Goal: Task Accomplishment & Management: Manage account settings

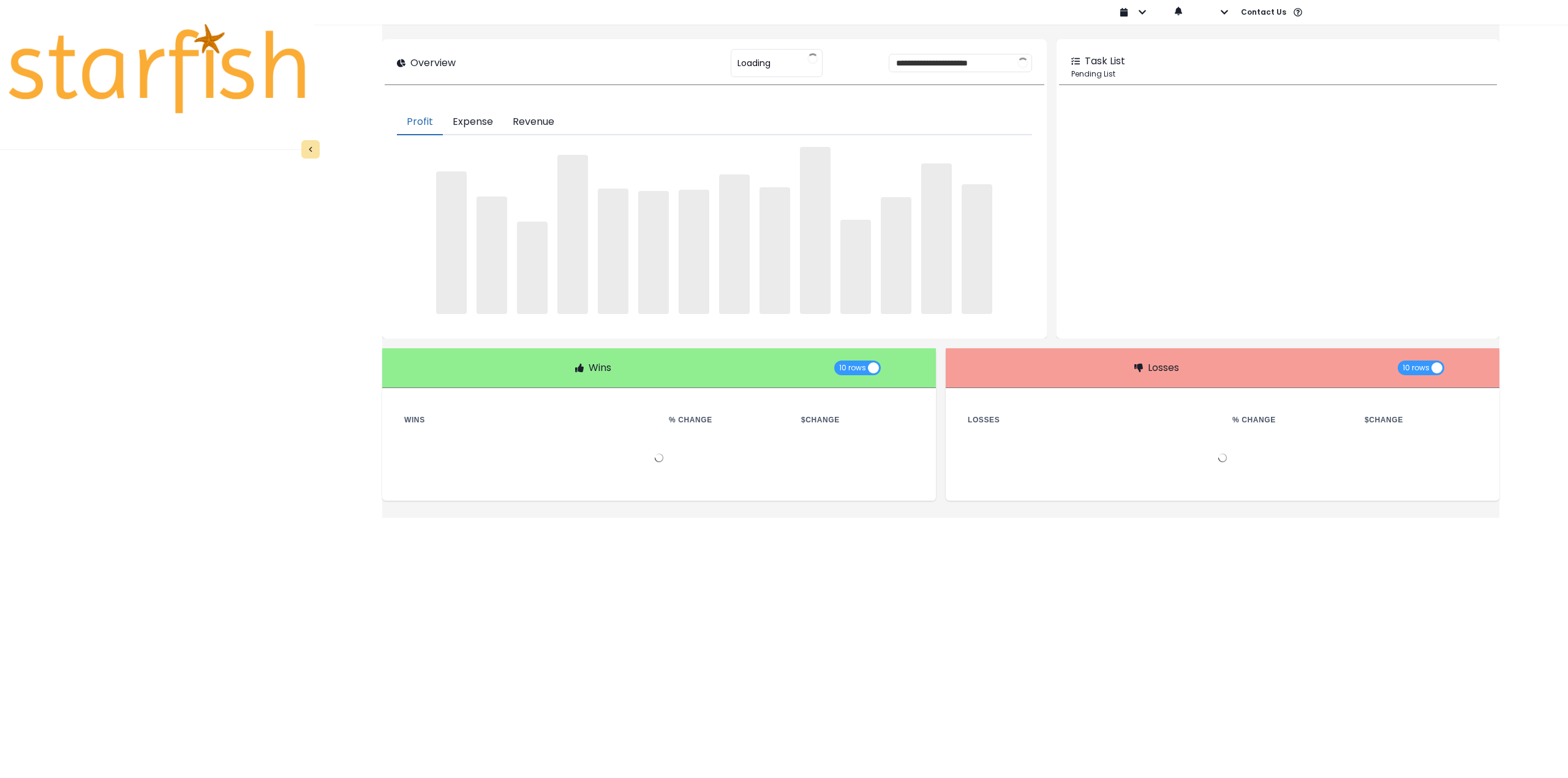
type input "********"
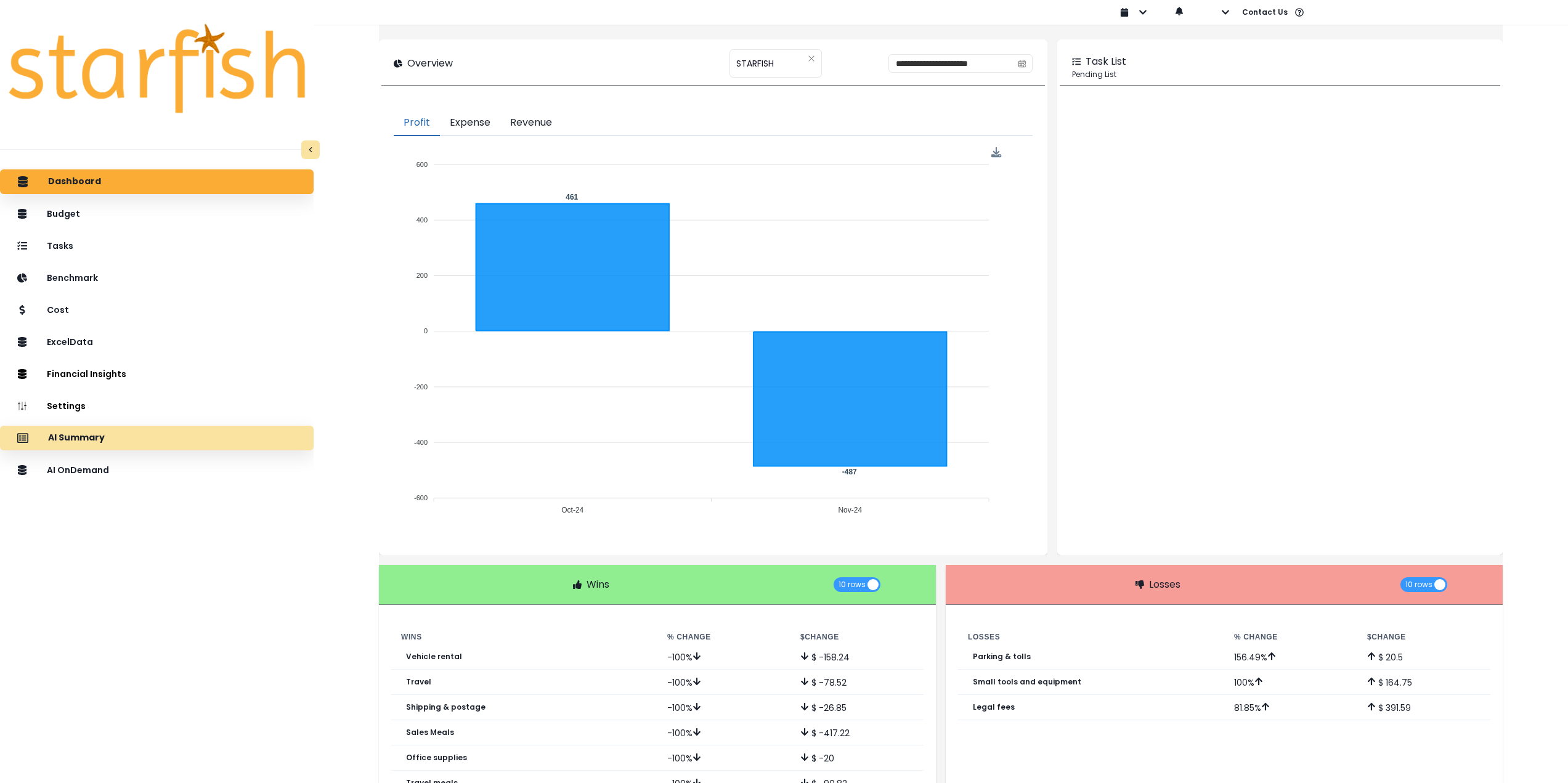
click at [121, 440] on div "AI Summary" at bounding box center [156, 437] width 294 height 26
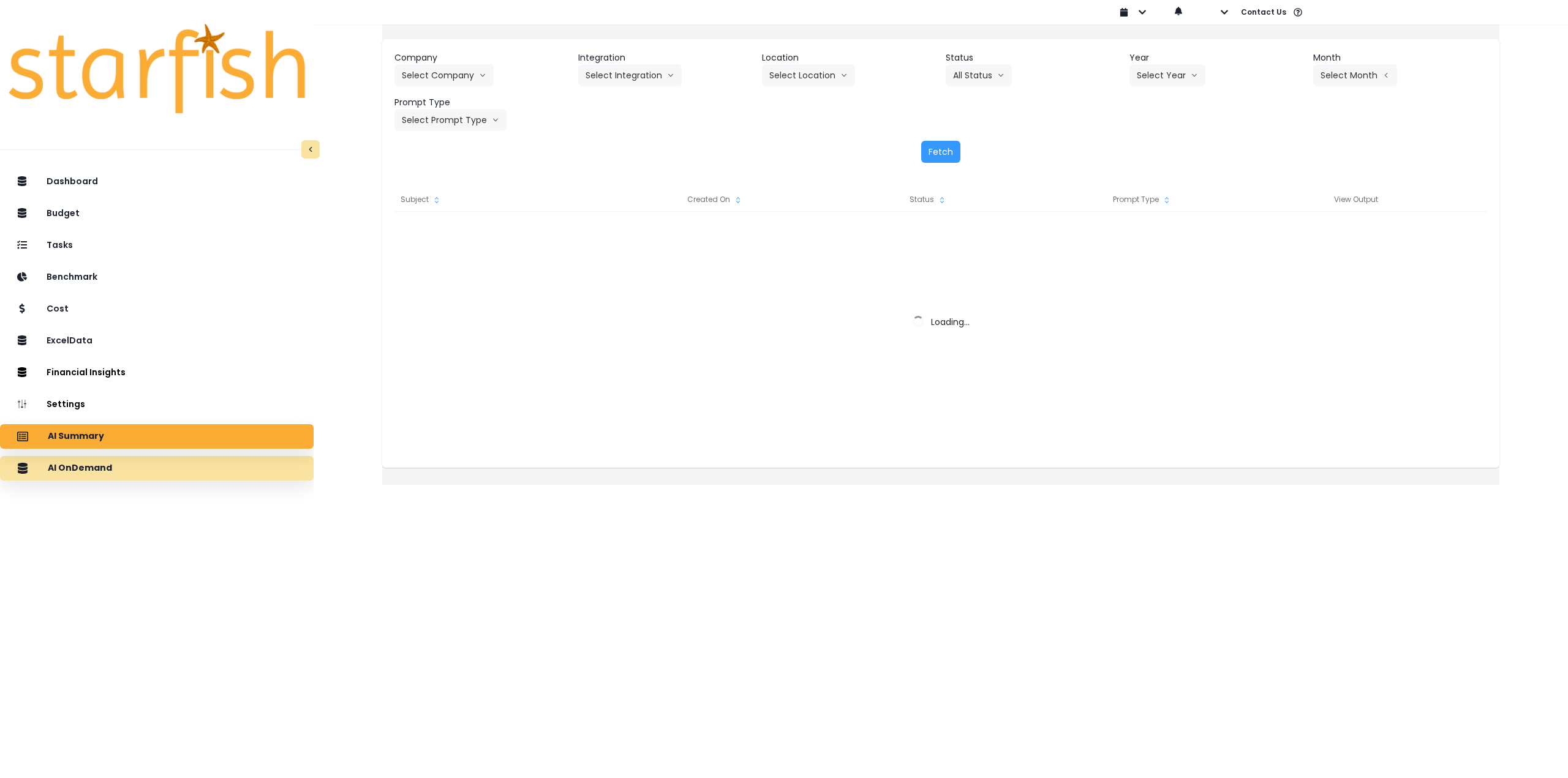
click at [125, 466] on div "AI OnDemand" at bounding box center [156, 468] width 294 height 26
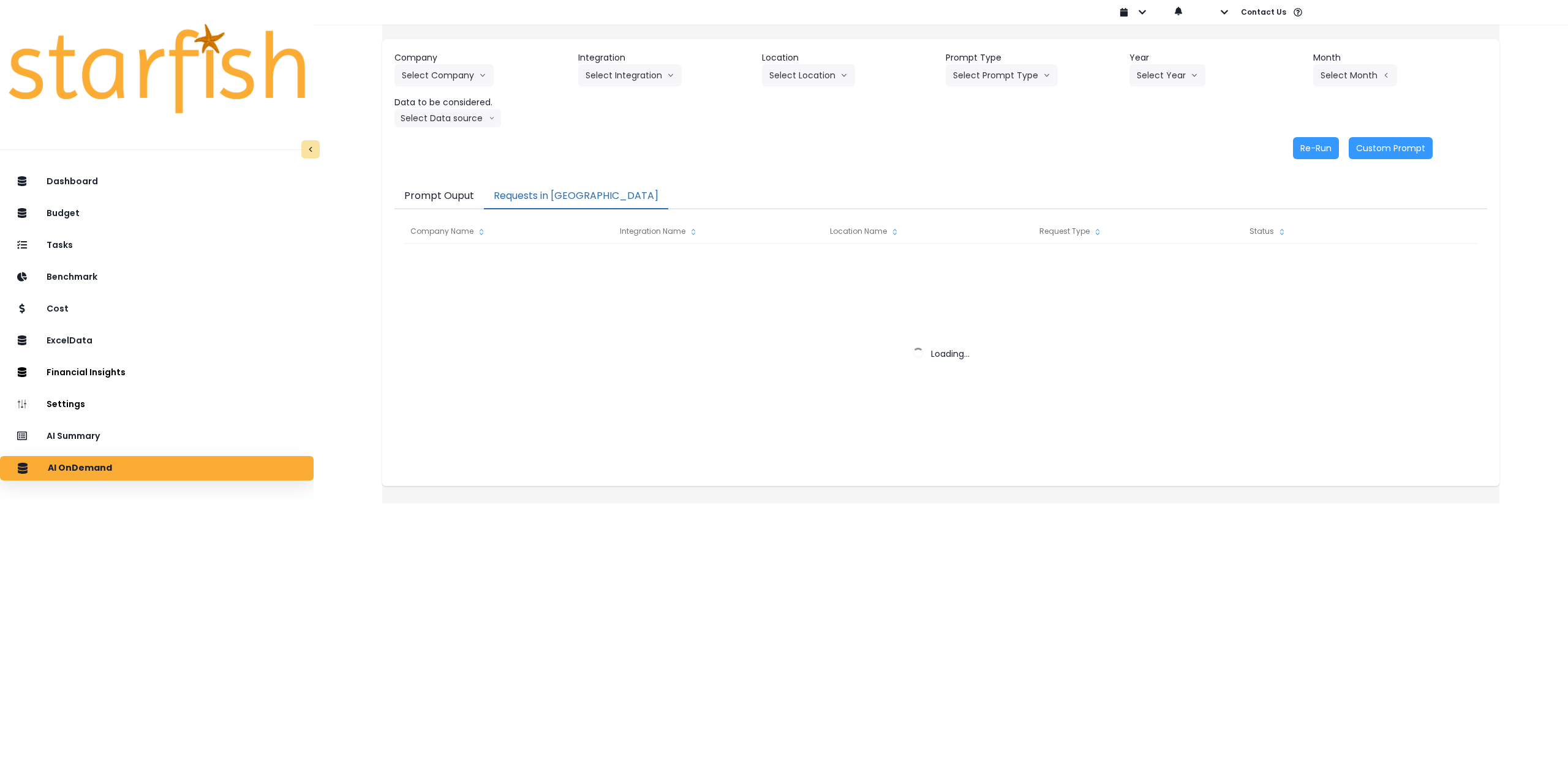
click at [534, 193] on button "Requests in [GEOGRAPHIC_DATA]" at bounding box center [577, 196] width 185 height 26
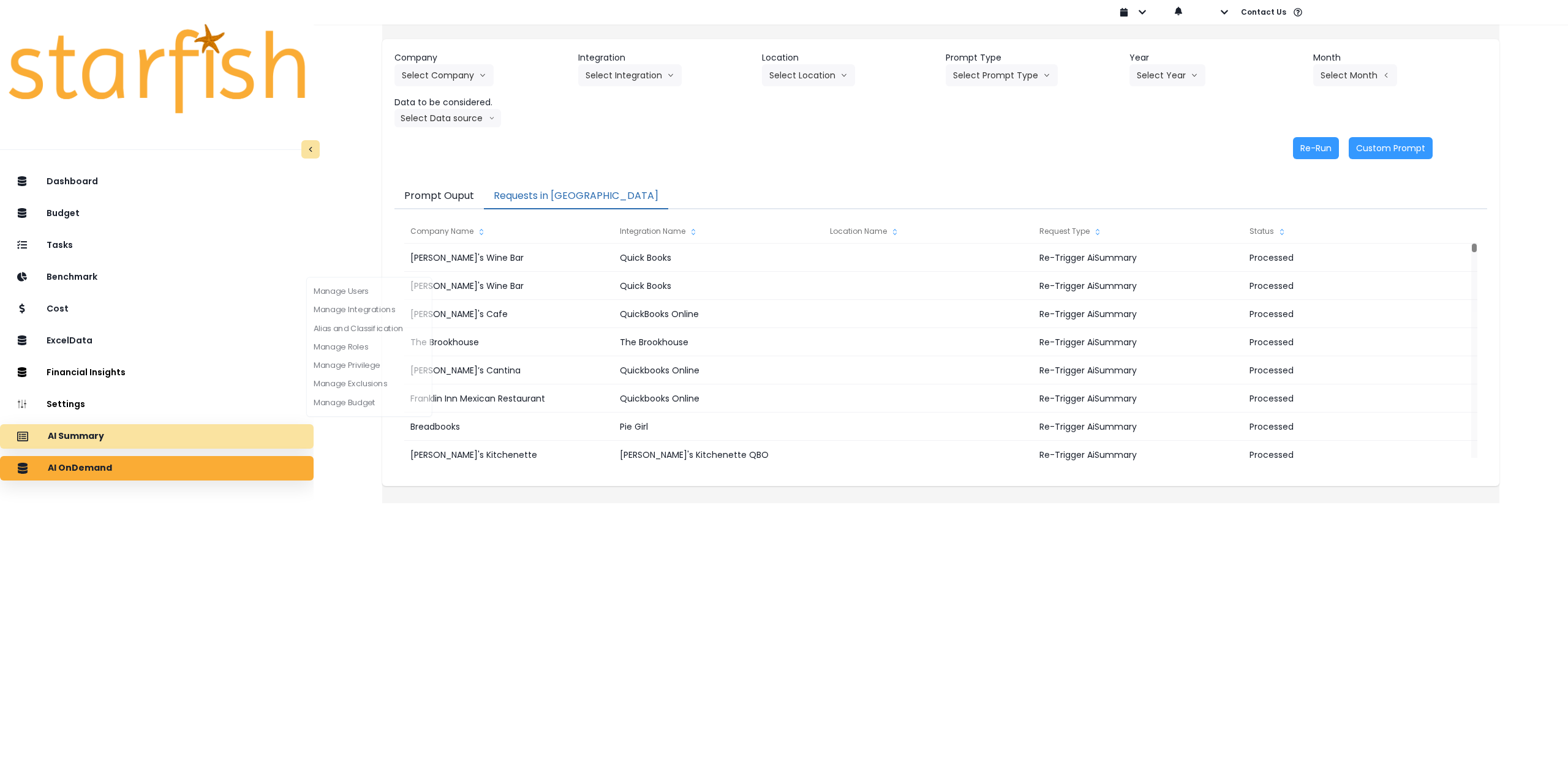
click at [104, 436] on p "AI Summary" at bounding box center [75, 437] width 56 height 11
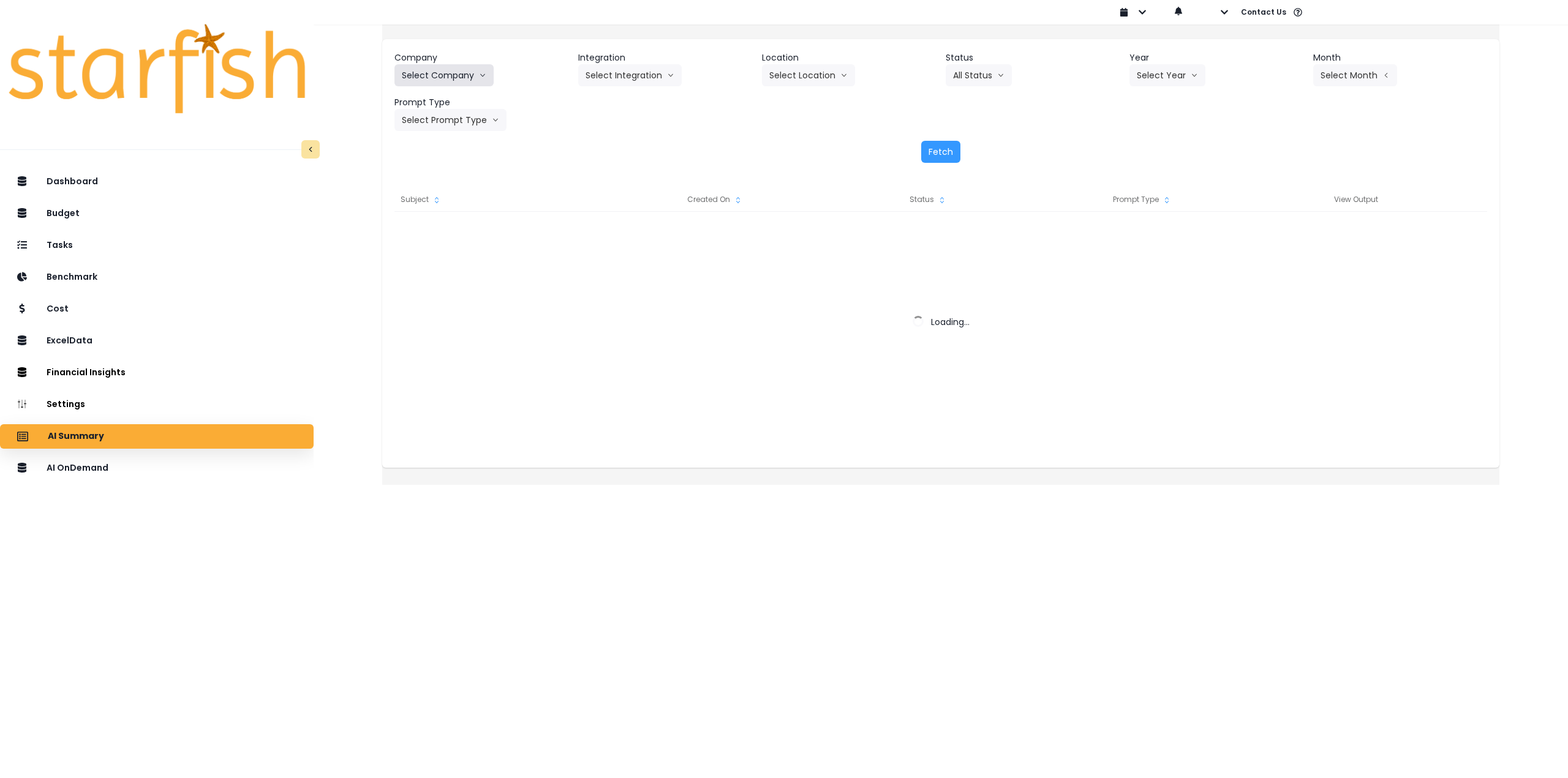
click at [443, 69] on button "Select Company" at bounding box center [444, 75] width 99 height 22
click at [478, 84] on button "Select Company" at bounding box center [444, 75] width 99 height 22
click at [478, 76] on button "Select Company" at bounding box center [444, 75] width 99 height 22
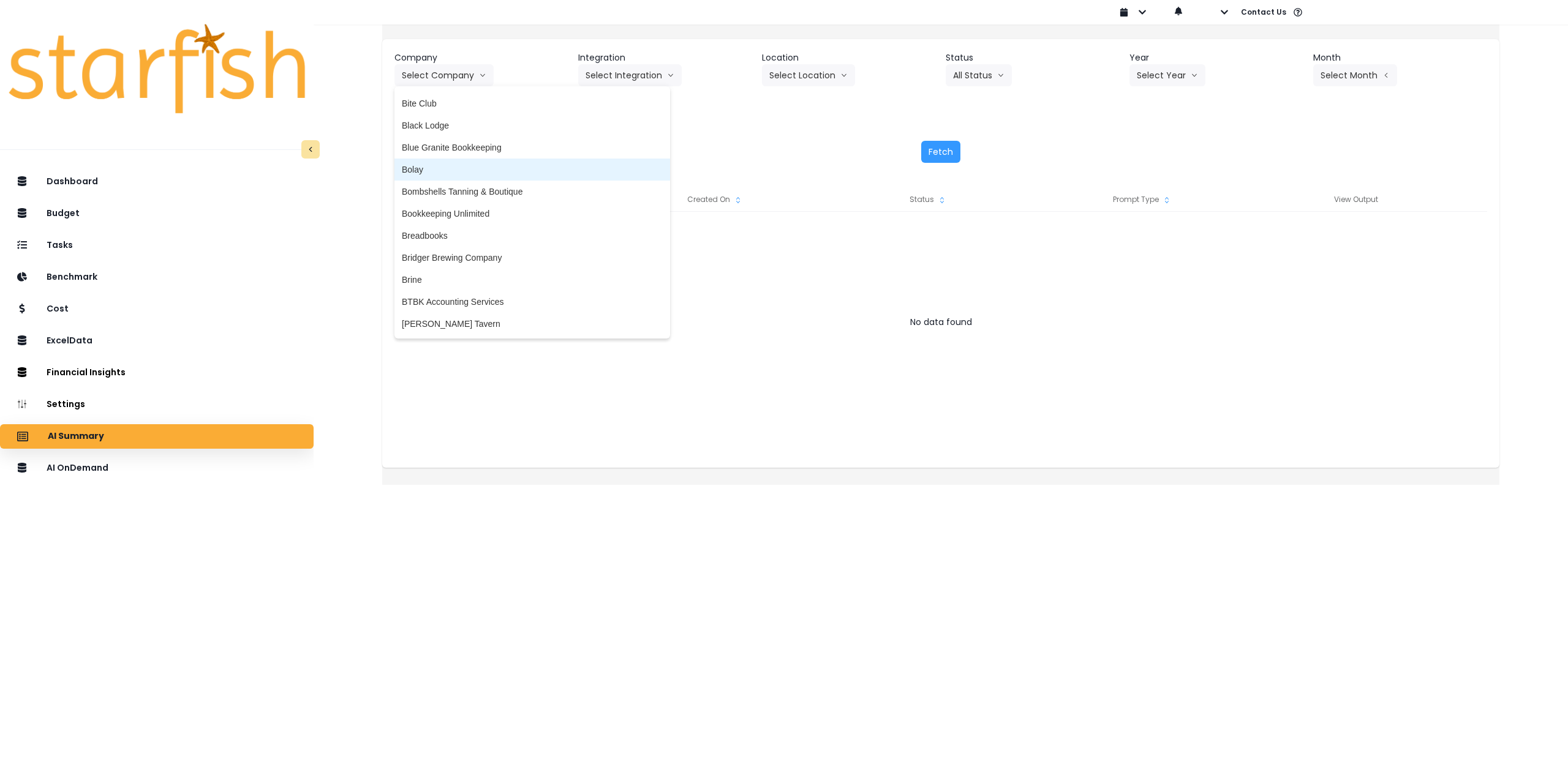
scroll to position [367, 0]
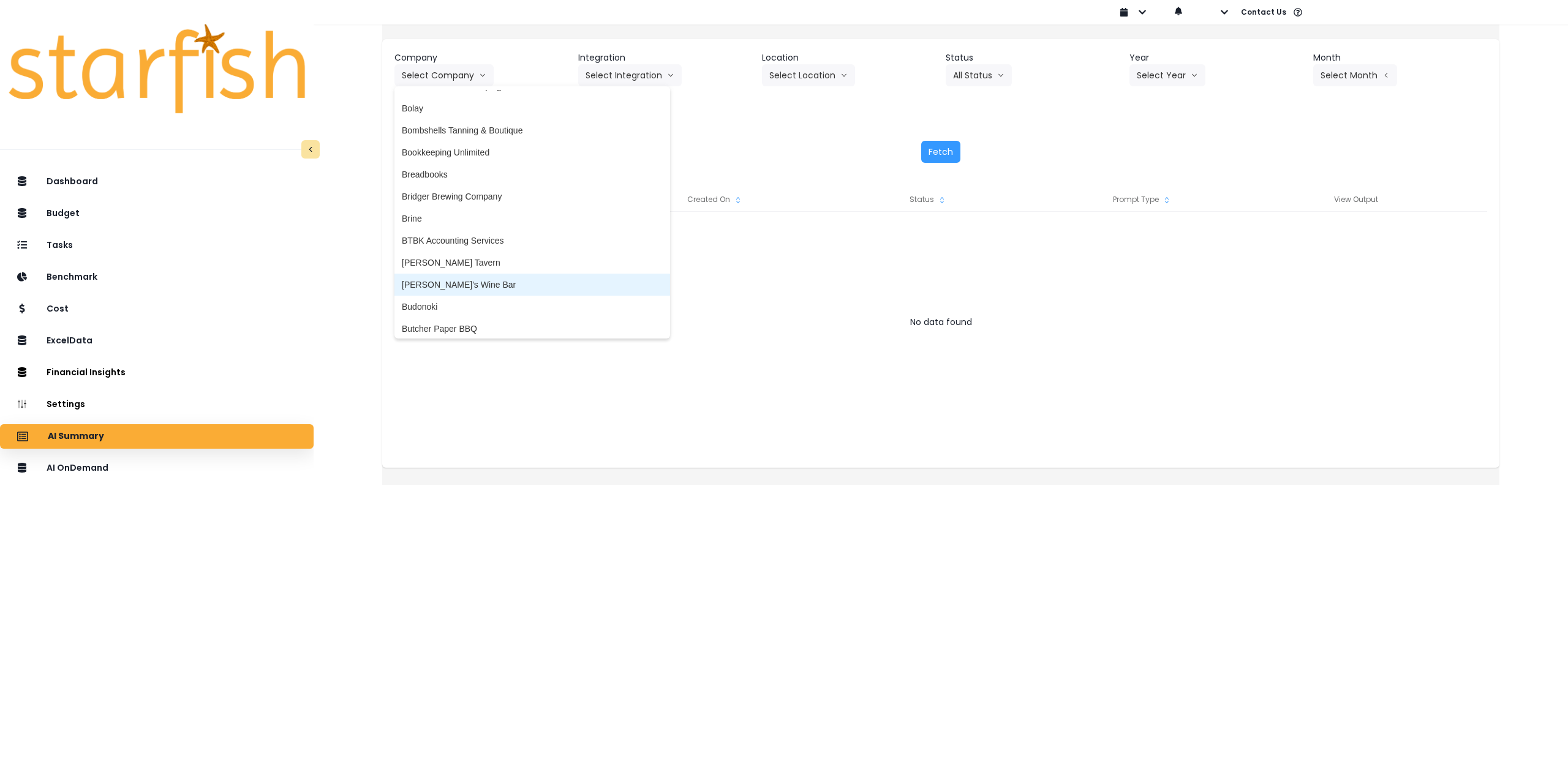
click at [480, 283] on span "[PERSON_NAME]'s Wine Bar" at bounding box center [532, 284] width 261 height 12
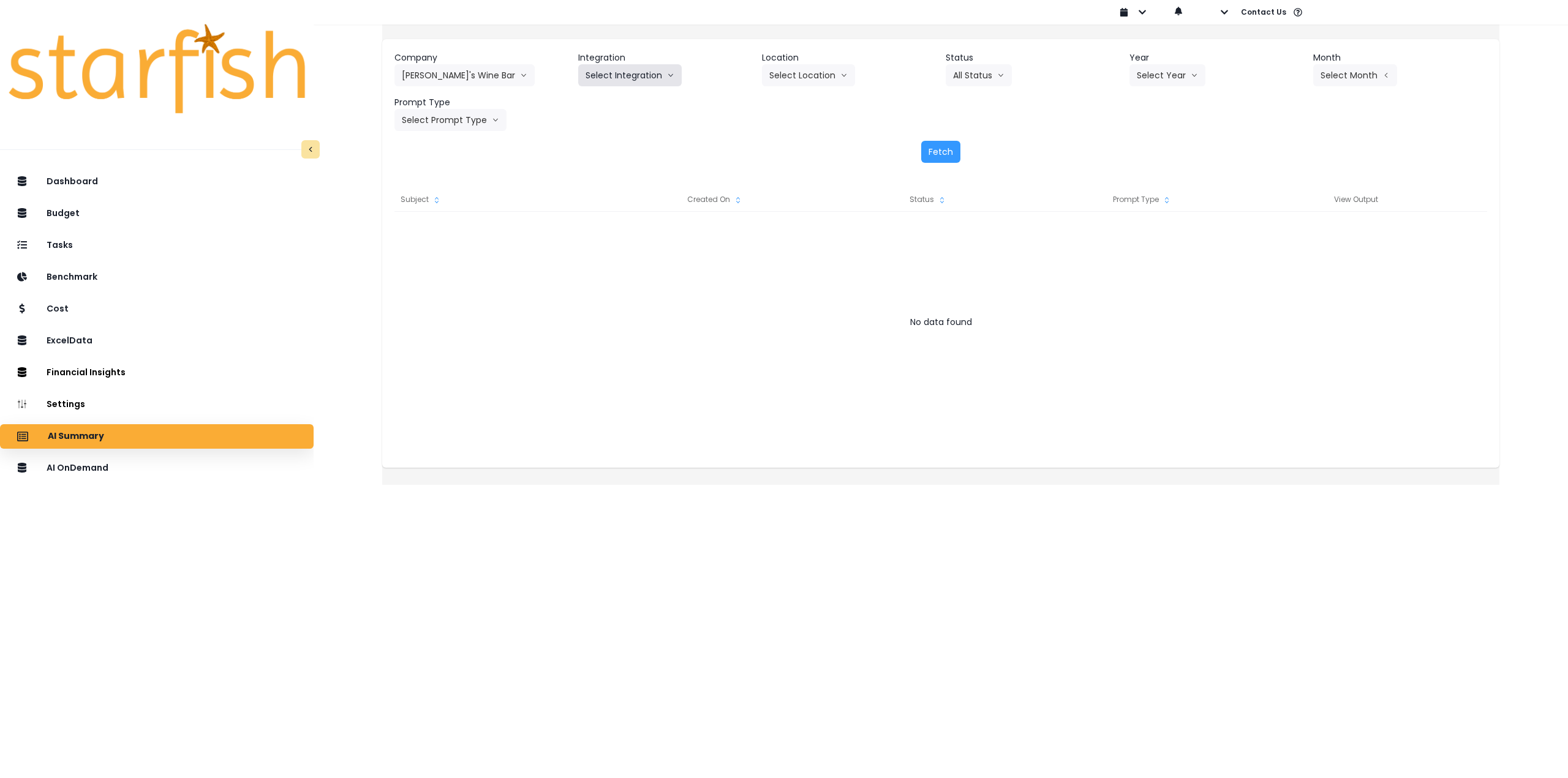
click at [627, 74] on button "Select Integration" at bounding box center [630, 75] width 104 height 22
click at [624, 105] on span "Quick Books" at bounding box center [610, 101] width 49 height 12
click at [799, 75] on button "Select Location" at bounding box center [809, 75] width 93 height 22
click at [794, 111] on li "All Locations" at bounding box center [794, 101] width 63 height 22
click at [995, 80] on button "All Status" at bounding box center [979, 75] width 67 height 22
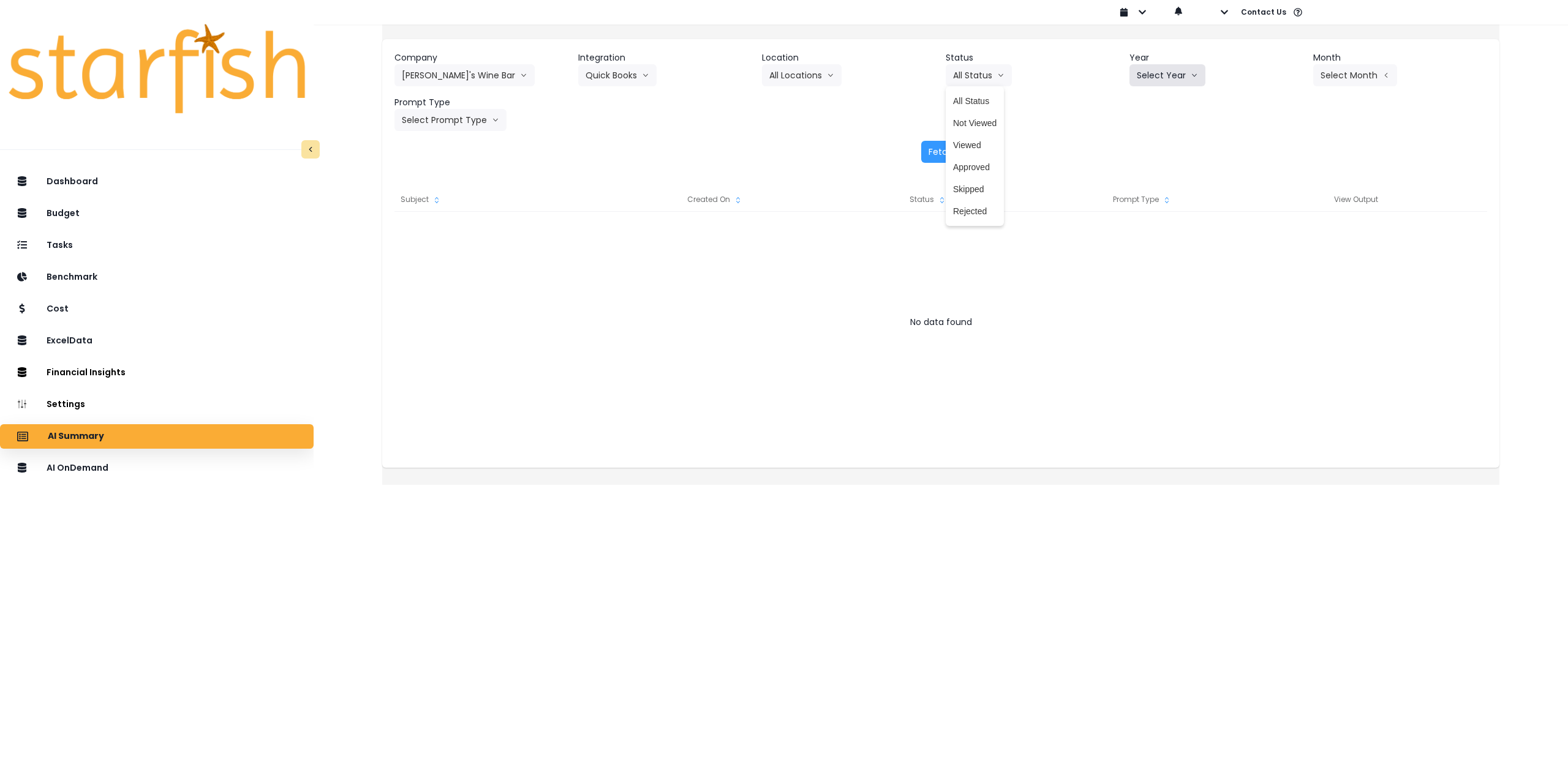
click at [1151, 80] on button "Select Year" at bounding box center [1167, 75] width 76 height 22
click at [1147, 152] on li "2025" at bounding box center [1146, 145] width 33 height 22
click at [1335, 84] on button "Select Month" at bounding box center [1356, 75] width 84 height 22
click at [1283, 233] on span "Aug" at bounding box center [1294, 233] width 24 height 12
click at [1323, 75] on button "Aug" at bounding box center [1336, 75] width 44 height 22
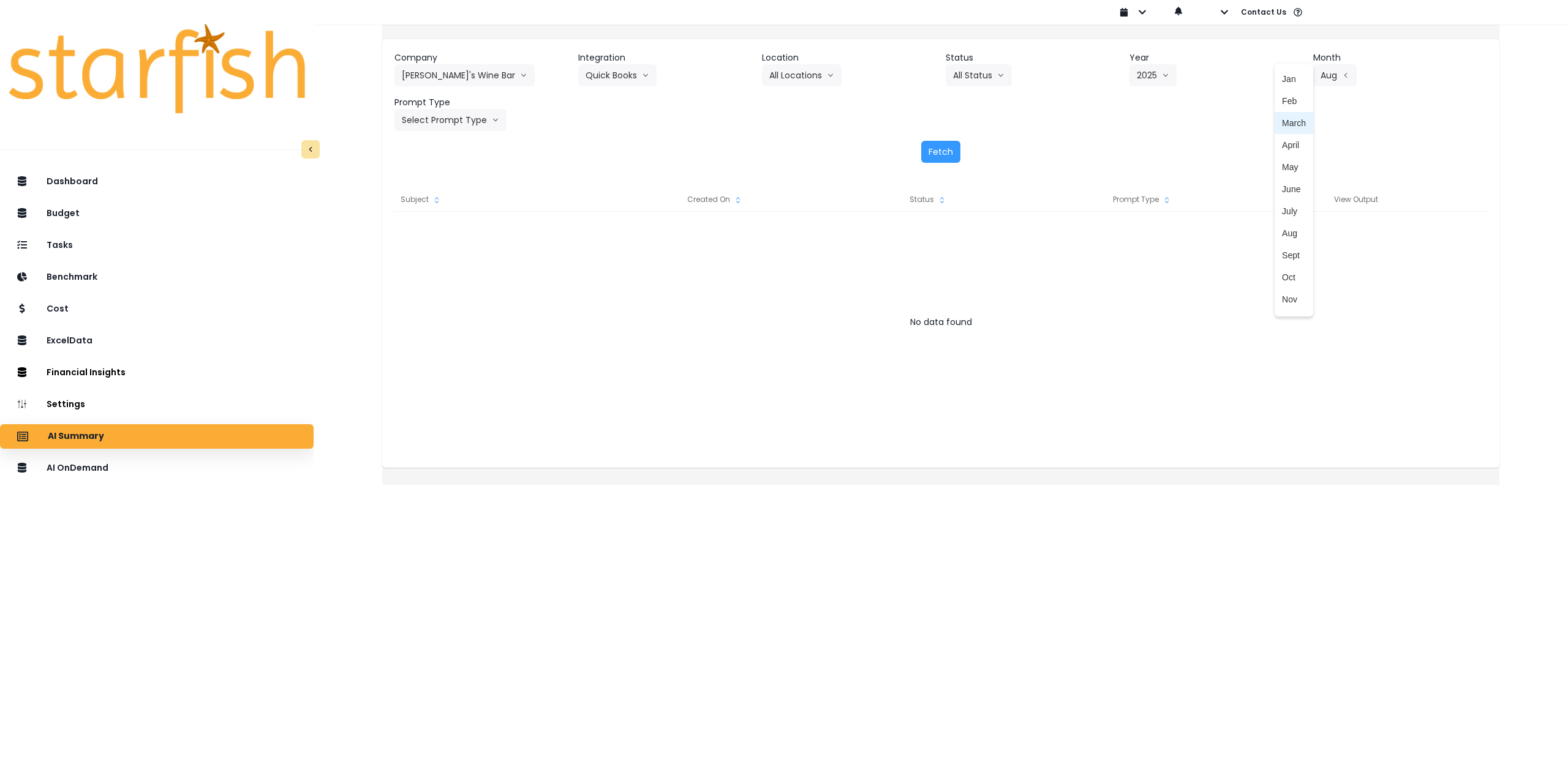
click at [1283, 125] on span "March" at bounding box center [1294, 123] width 24 height 12
click at [465, 120] on button "Select Prompt Type" at bounding box center [451, 120] width 112 height 22
drag, startPoint x: 444, startPoint y: 232, endPoint x: 488, endPoint y: 218, distance: 46.2
click at [443, 233] on span "Monthly Summary" at bounding box center [436, 234] width 69 height 12
click at [944, 159] on button "Fetch" at bounding box center [940, 151] width 39 height 22
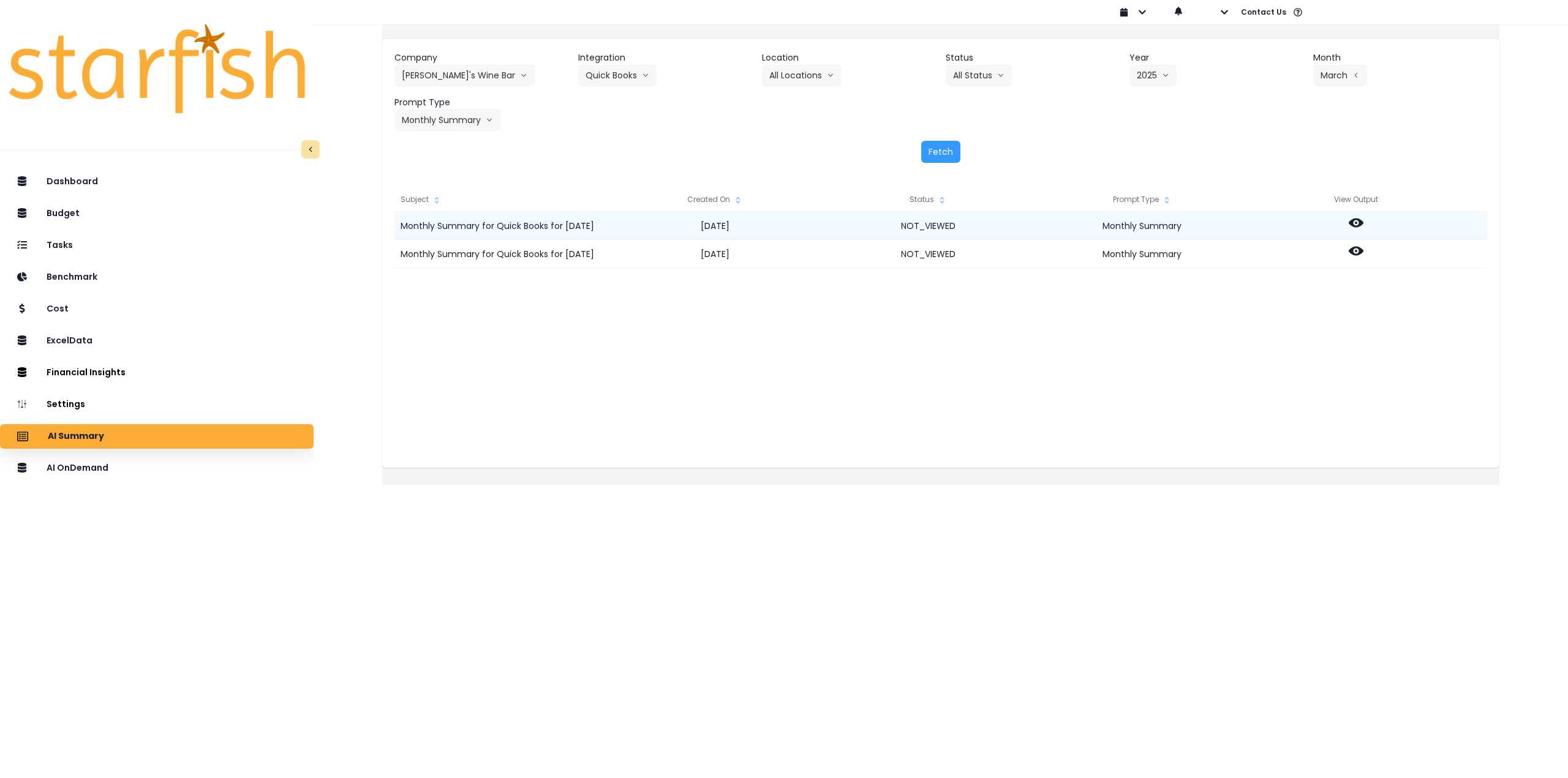
click at [1358, 223] on circle at bounding box center [1356, 223] width 3 height 3
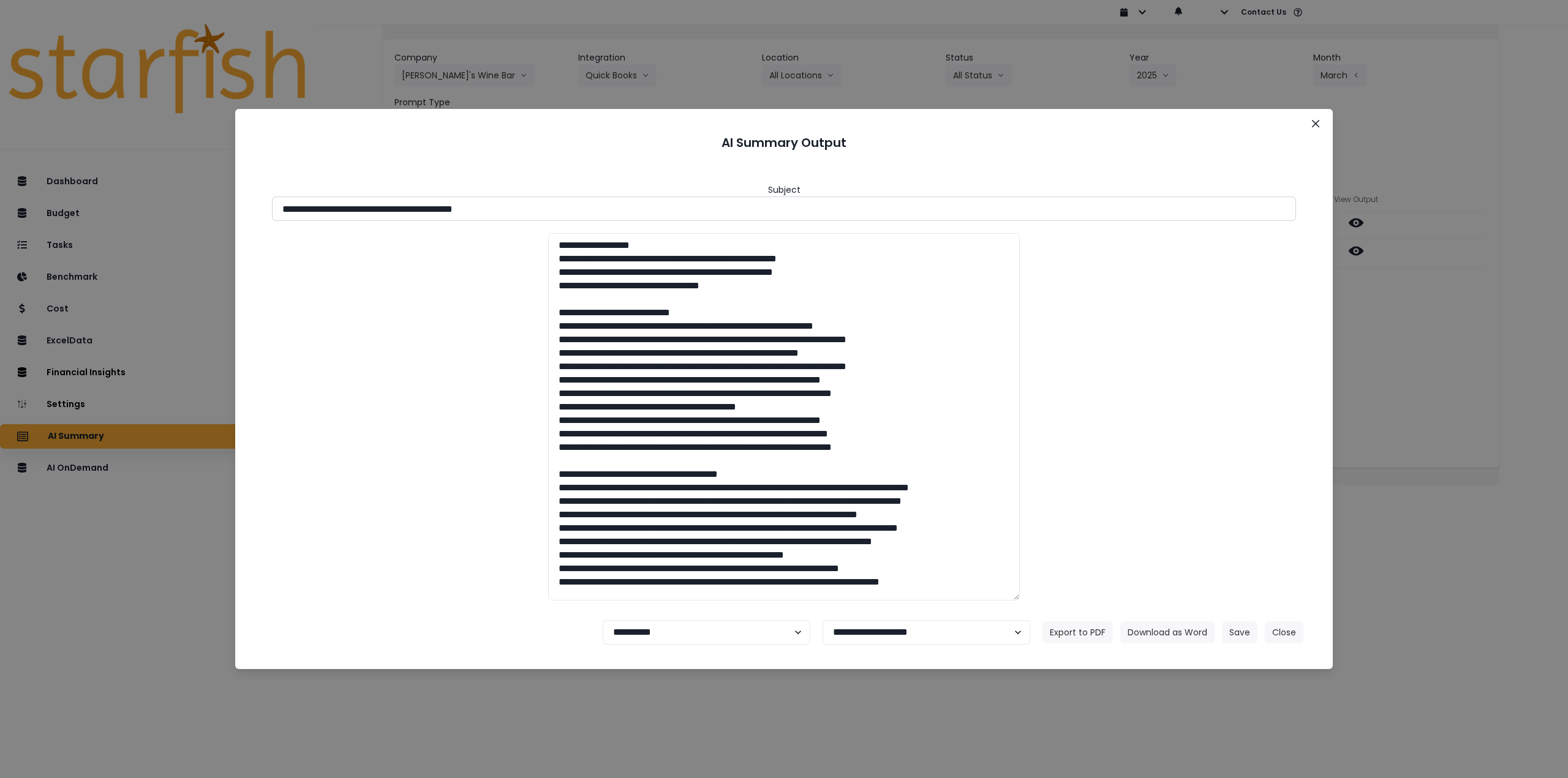
drag, startPoint x: 469, startPoint y: 209, endPoint x: 573, endPoint y: 212, distance: 104.0
click at [573, 212] on input "**********" at bounding box center [784, 209] width 1025 height 25
click at [1185, 631] on button "Download as Word" at bounding box center [1167, 632] width 94 height 22
click at [1314, 124] on icon "Close" at bounding box center [1316, 124] width 8 height 8
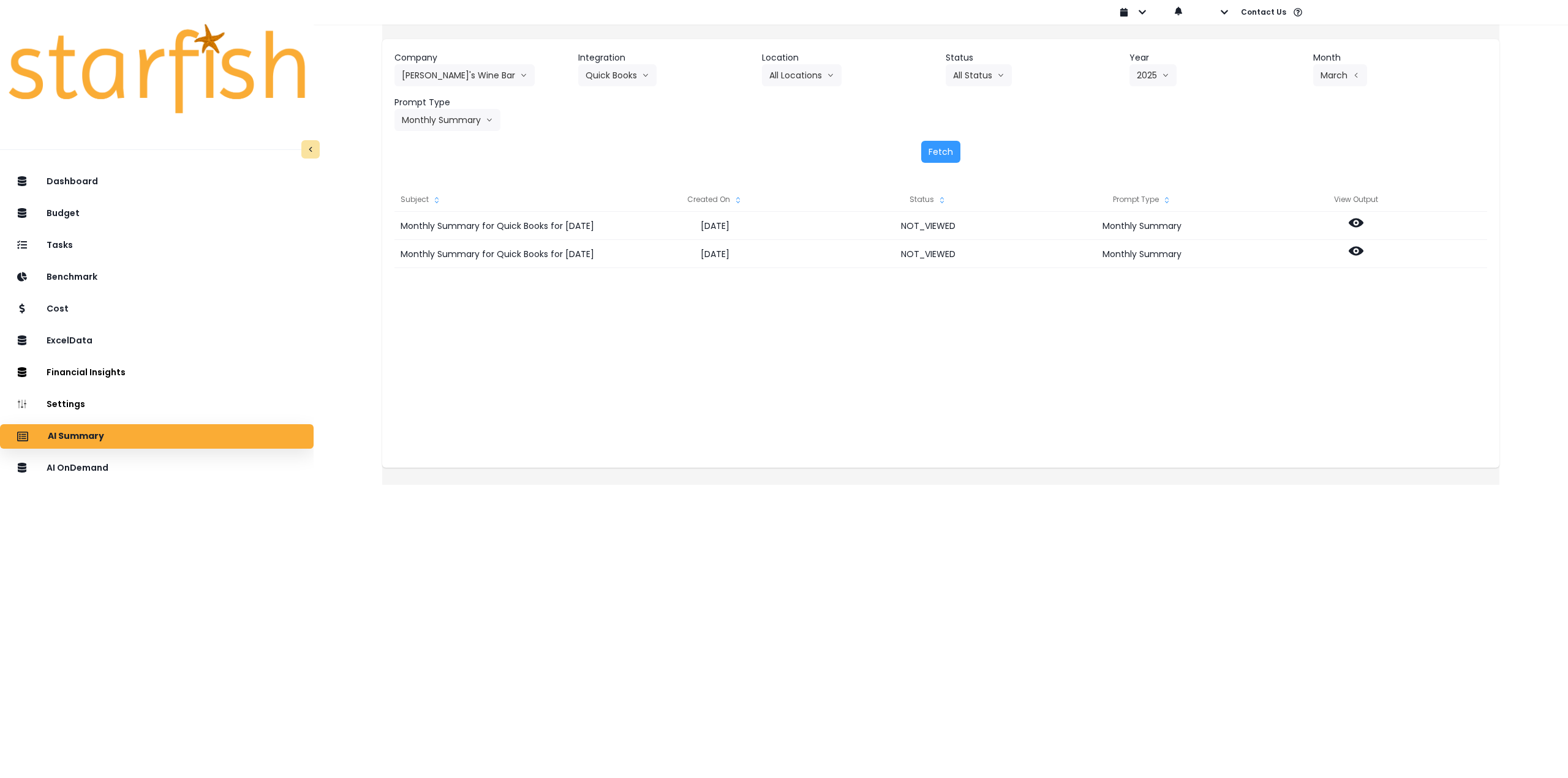
click at [1229, 8] on div "MM-dd-yyyy dd-MM-yyyy yyyy-MM-dd Sign out Contact Us Help & Support Feedback" at bounding box center [1496, 12] width 772 height 25
click at [1217, 16] on button "button" at bounding box center [1215, 12] width 29 height 25
click at [1212, 52] on button "Sign out" at bounding box center [1269, 48] width 136 height 25
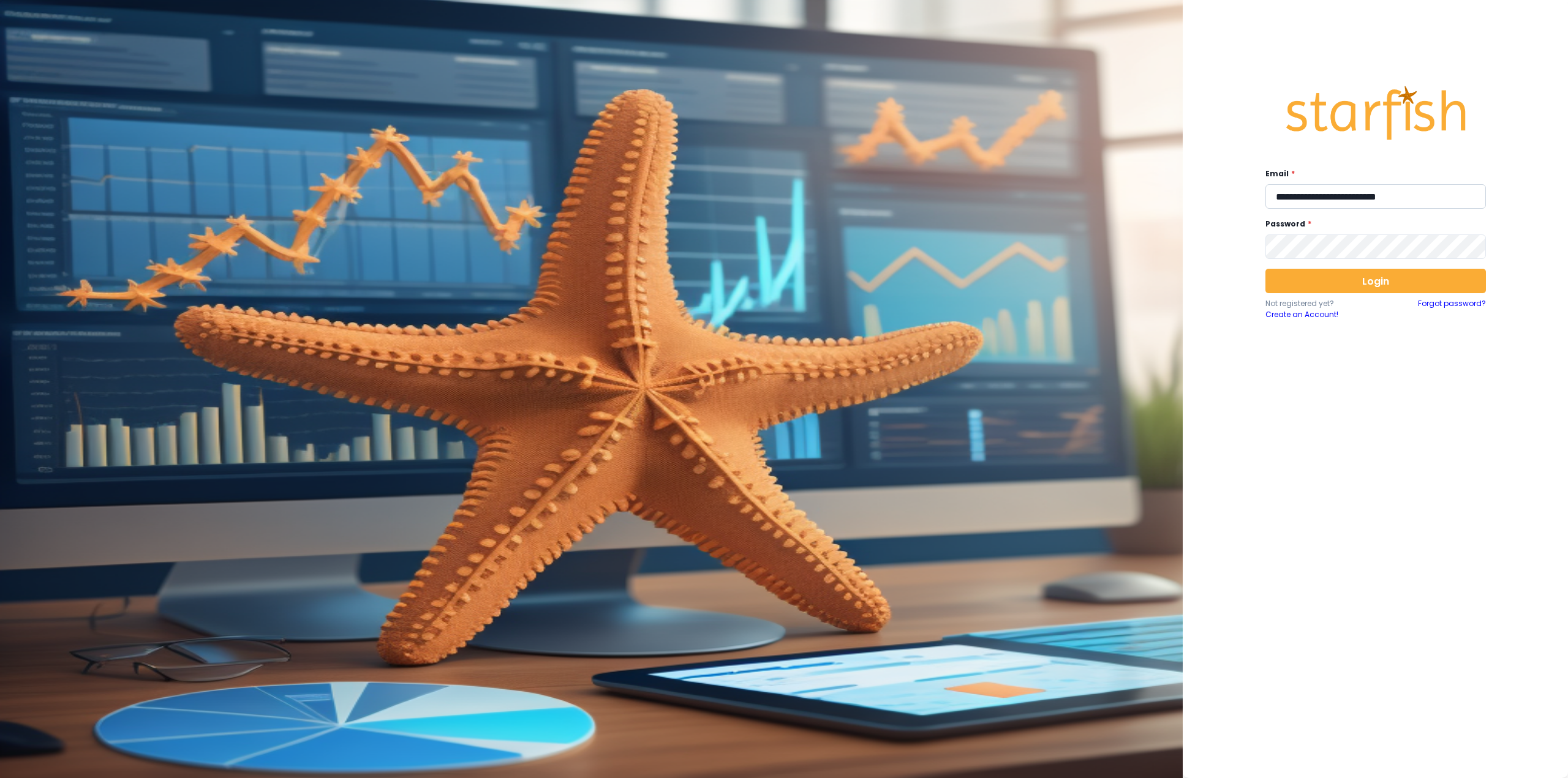
click at [1349, 194] on input "**********" at bounding box center [1376, 197] width 221 height 25
type input "**********"
click at [1384, 271] on button "Login" at bounding box center [1376, 282] width 221 height 25
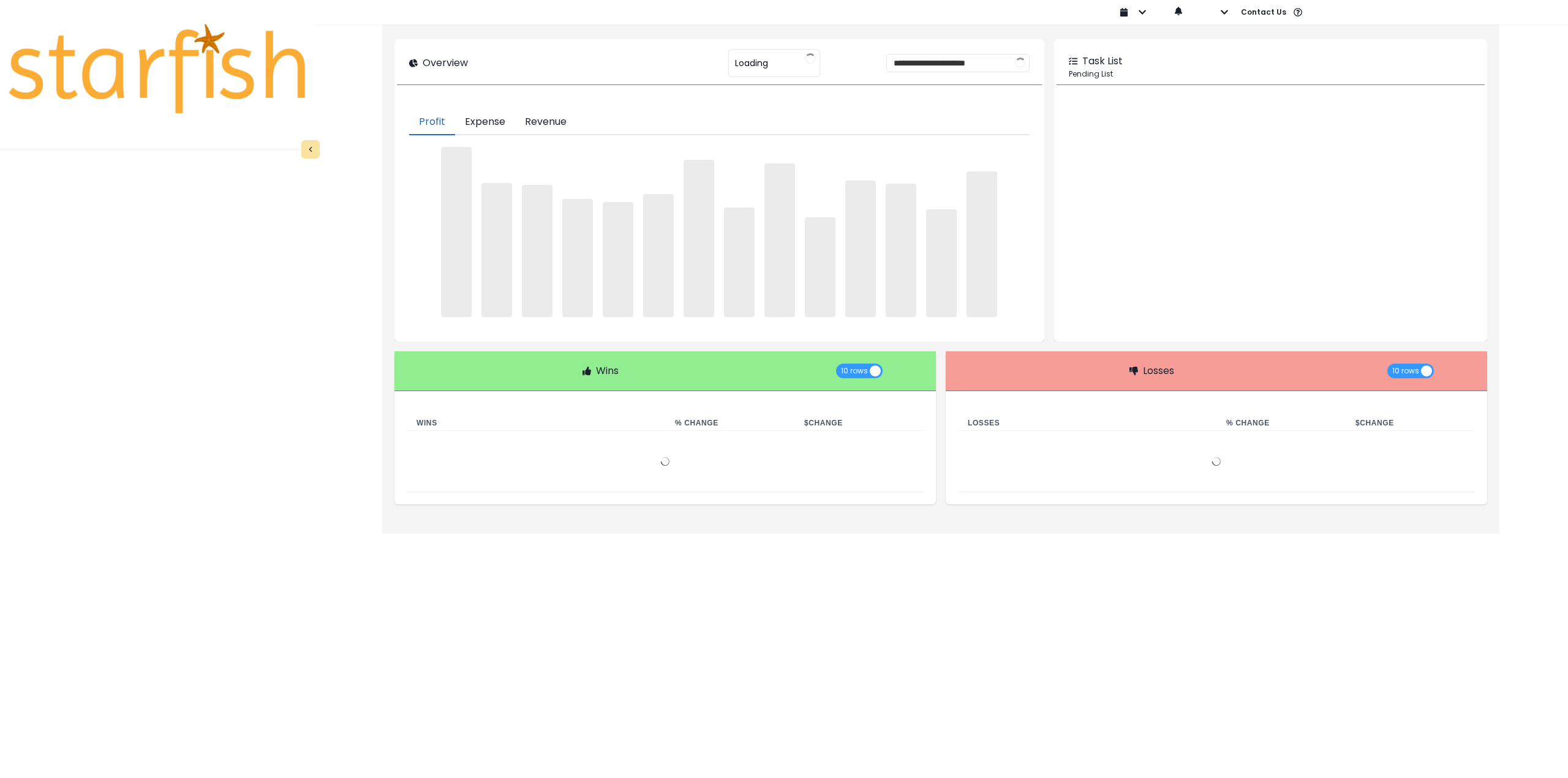
type input "**********"
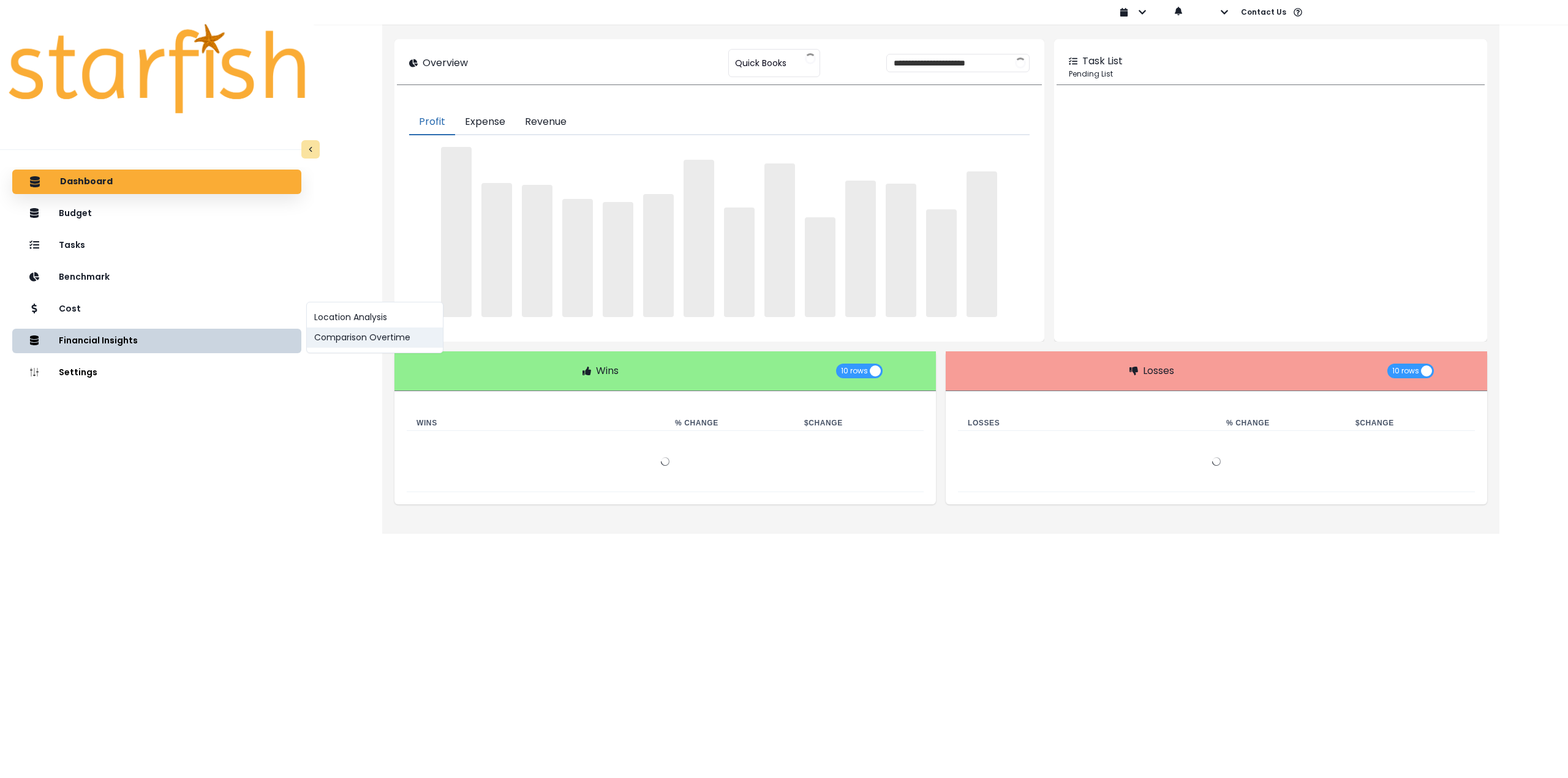
click at [362, 339] on button "Comparison Overtime" at bounding box center [375, 337] width 136 height 20
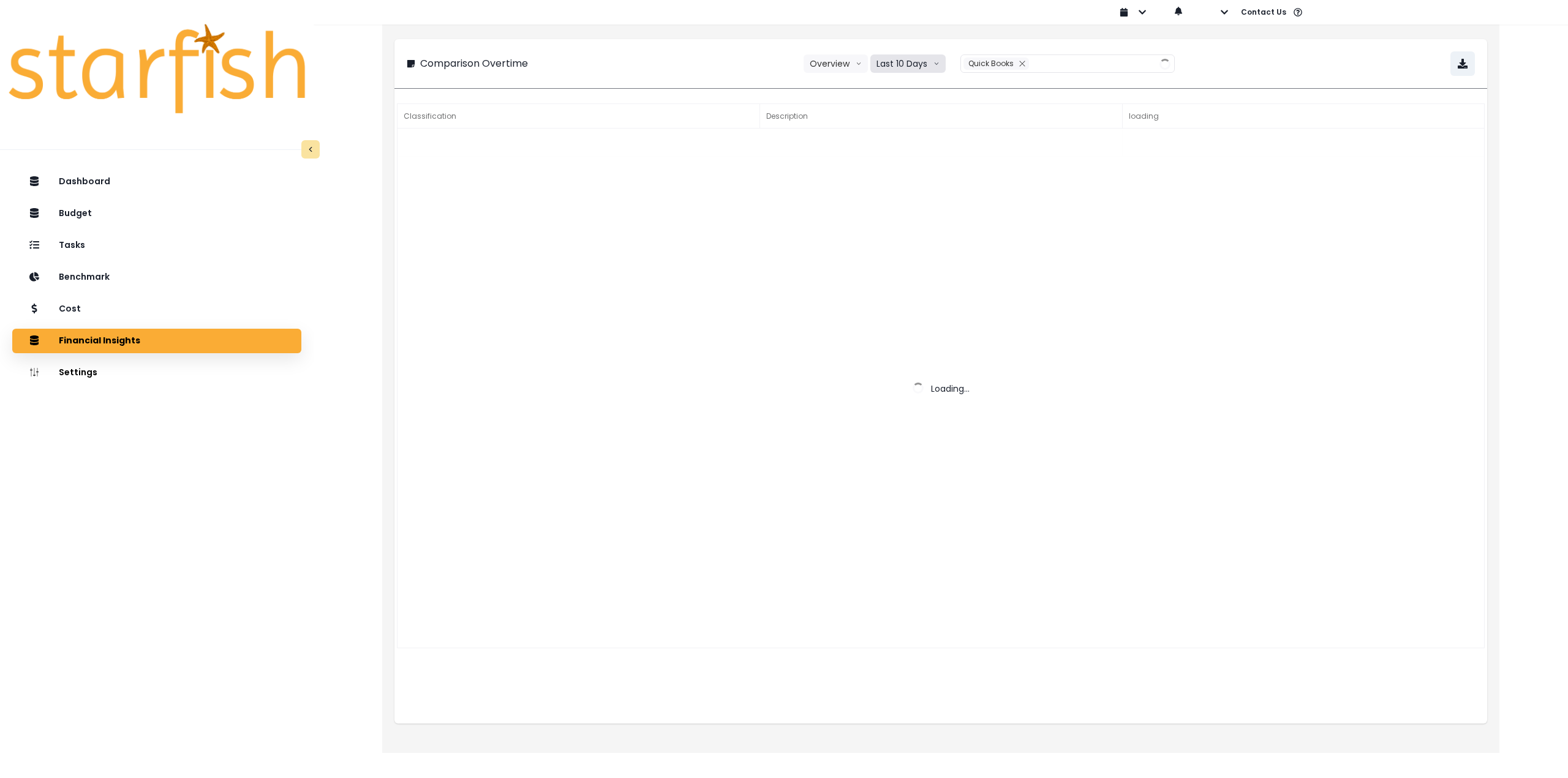
click at [906, 65] on button "Last 10 Days" at bounding box center [908, 63] width 75 height 18
click at [911, 129] on span "Last 15 Months" at bounding box center [908, 131] width 59 height 12
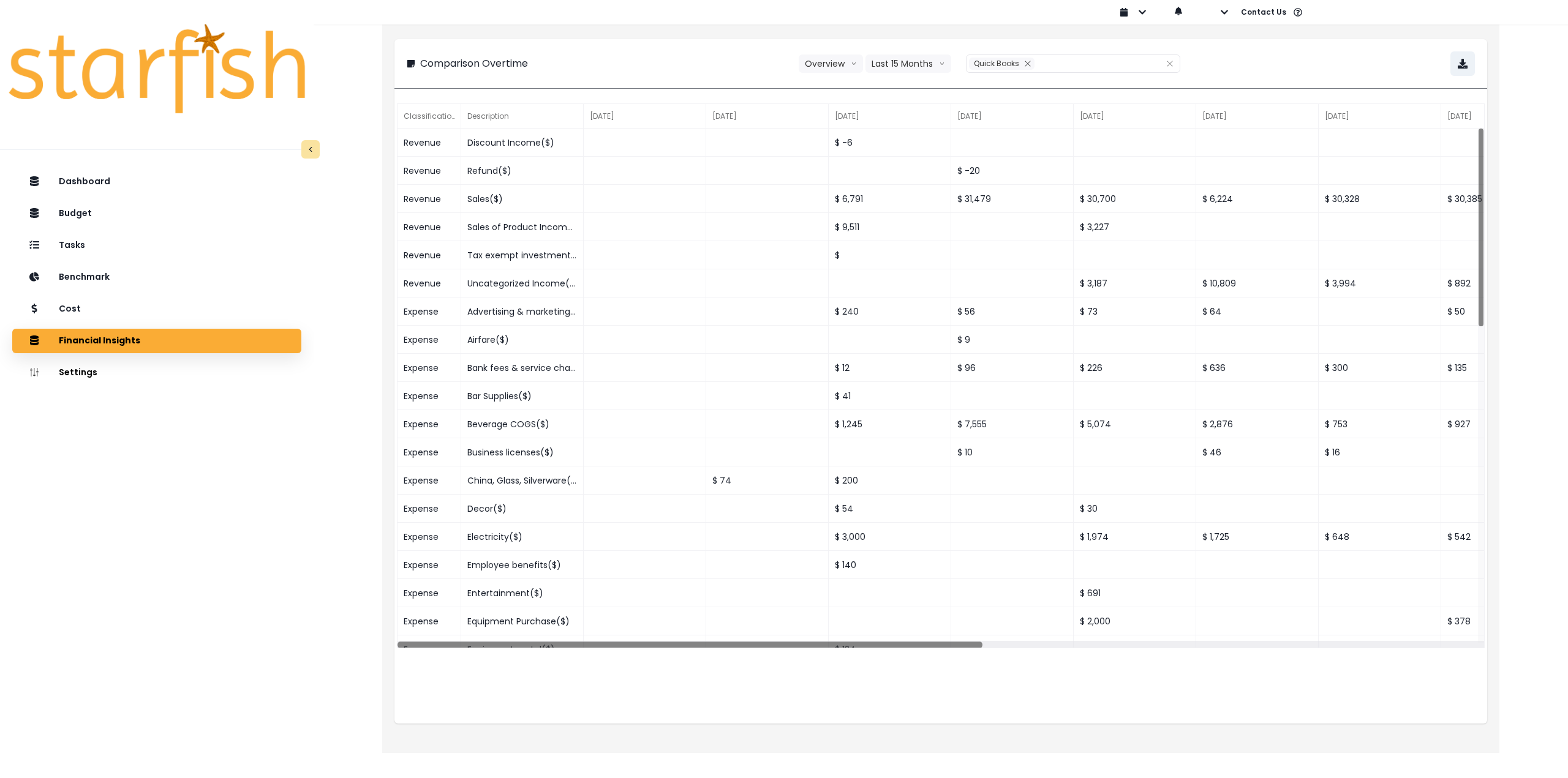
drag, startPoint x: 876, startPoint y: 651, endPoint x: 829, endPoint y: 648, distance: 47.1
click at [835, 652] on div "Classification Description Aug 2024 Sep 2024 Oct 2024 Nov 2024 Dec 2024 Jan 202…" at bounding box center [941, 412] width 1093 height 623
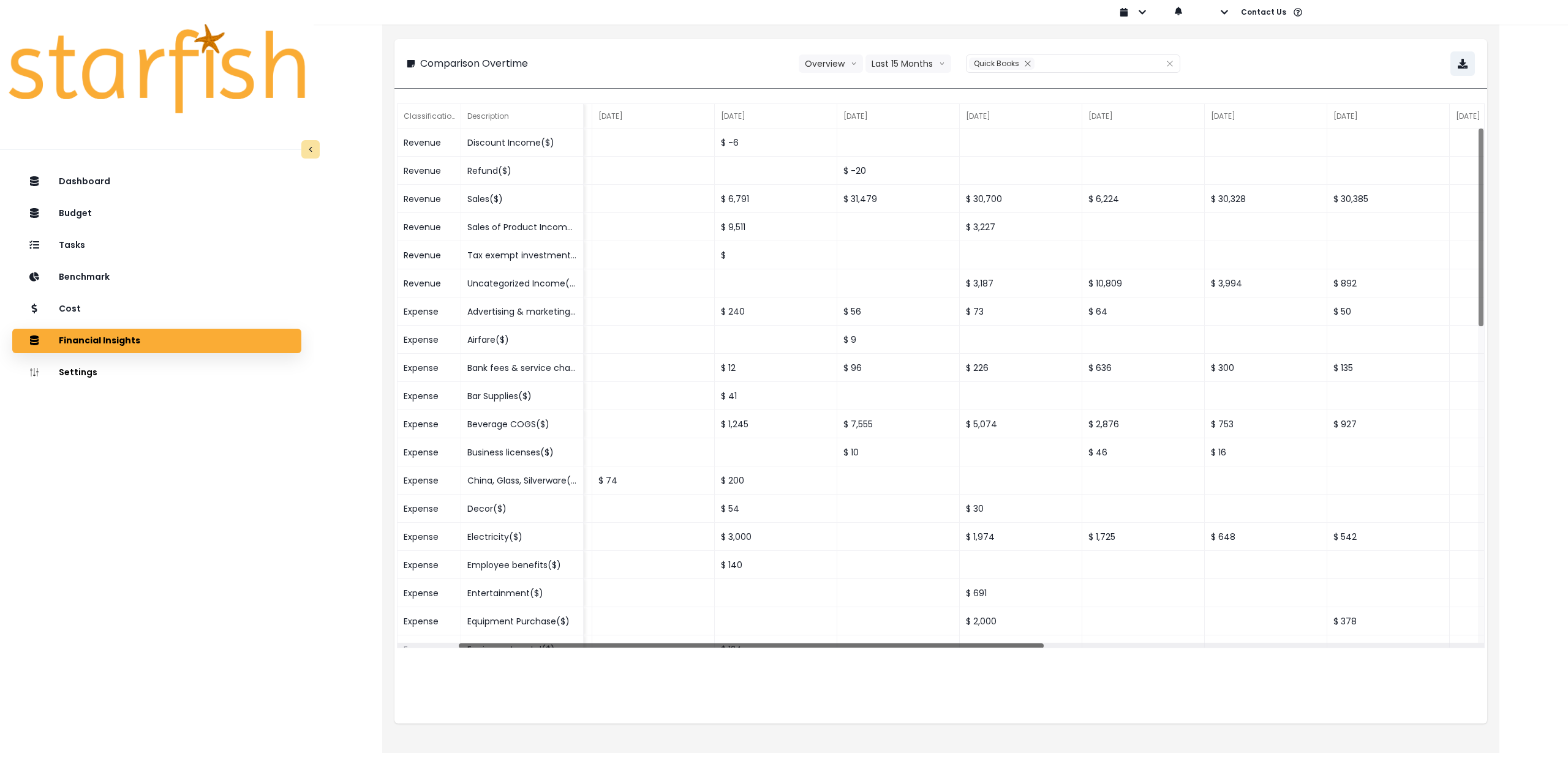
drag, startPoint x: 831, startPoint y: 646, endPoint x: 890, endPoint y: 652, distance: 59.3
click at [887, 657] on div "Classification Description Aug 2024 Sep 2024 Oct 2024 Nov 2024 Dec 2024 Jan 202…" at bounding box center [941, 412] width 1093 height 623
click at [1465, 67] on icon "button" at bounding box center [1463, 64] width 10 height 10
click at [111, 493] on div "Dashboard Budget Tasks Benchmark Cost Financial Insights Location Analysis Comp…" at bounding box center [157, 511] width 314 height 687
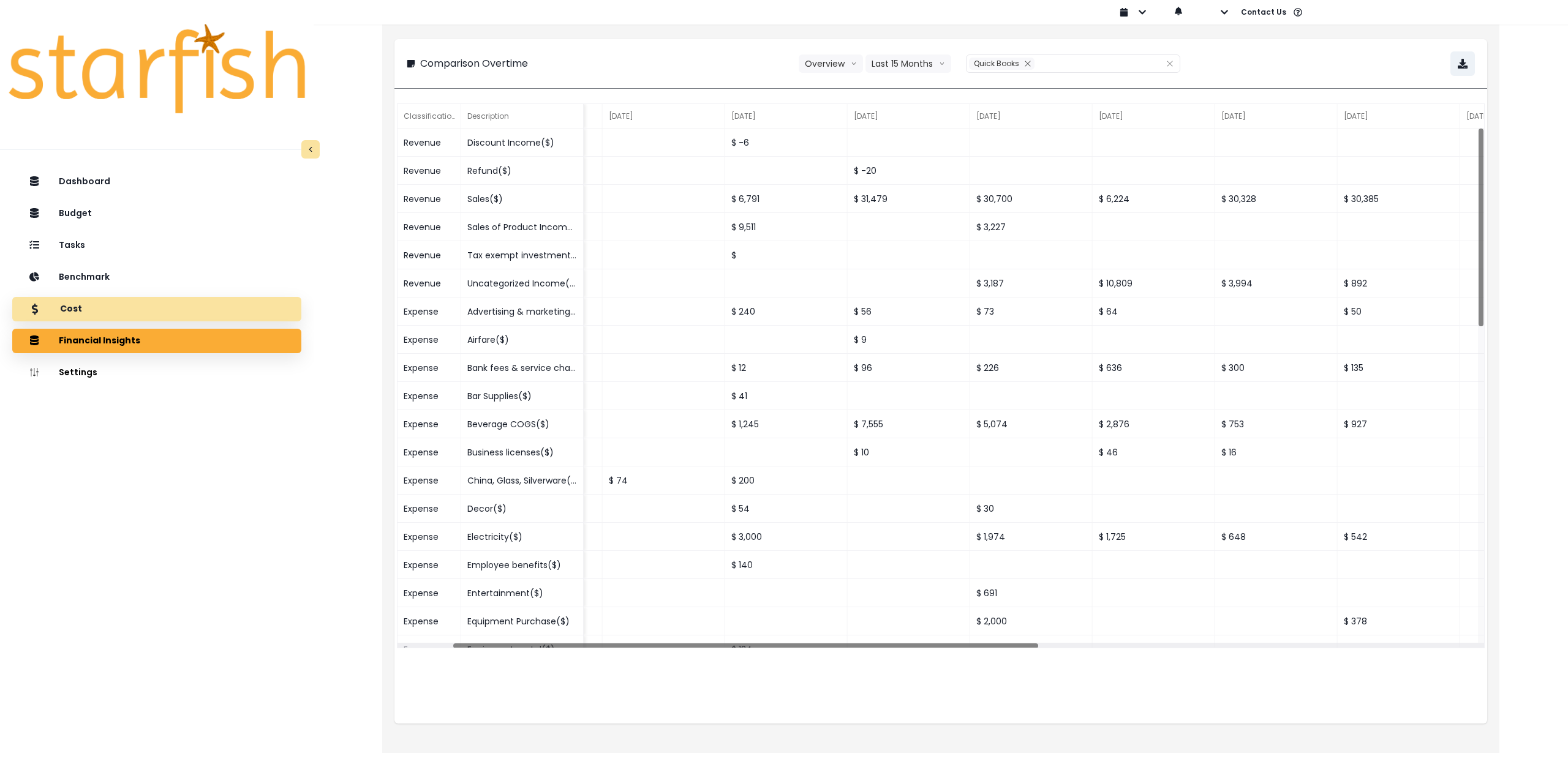
click at [100, 303] on div "Cost" at bounding box center [156, 309] width 269 height 26
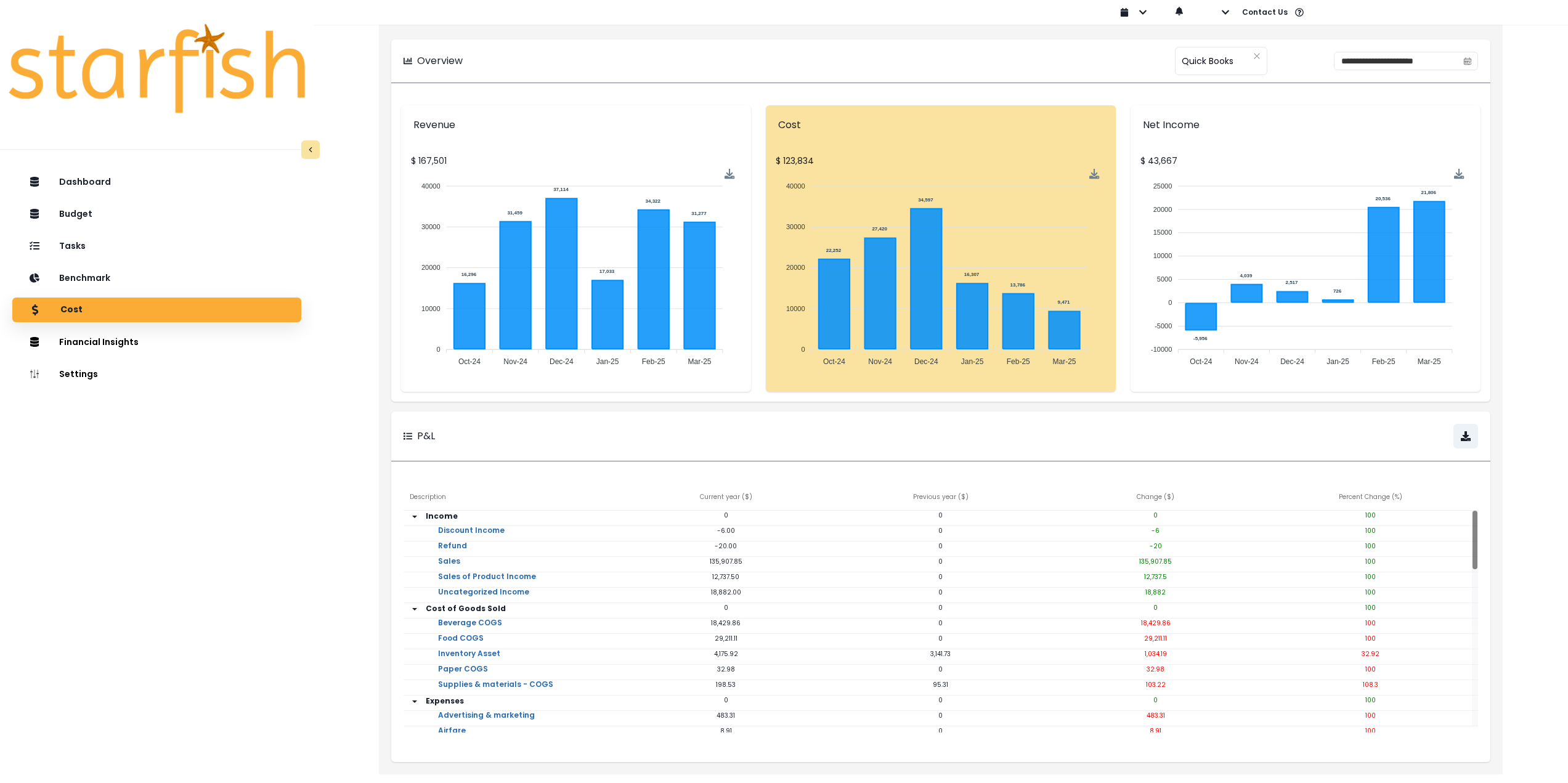
click at [689, 774] on div "**********" at bounding box center [940, 395] width 1124 height 757
click at [1471, 62] on icon "calendar" at bounding box center [1467, 60] width 9 height 9
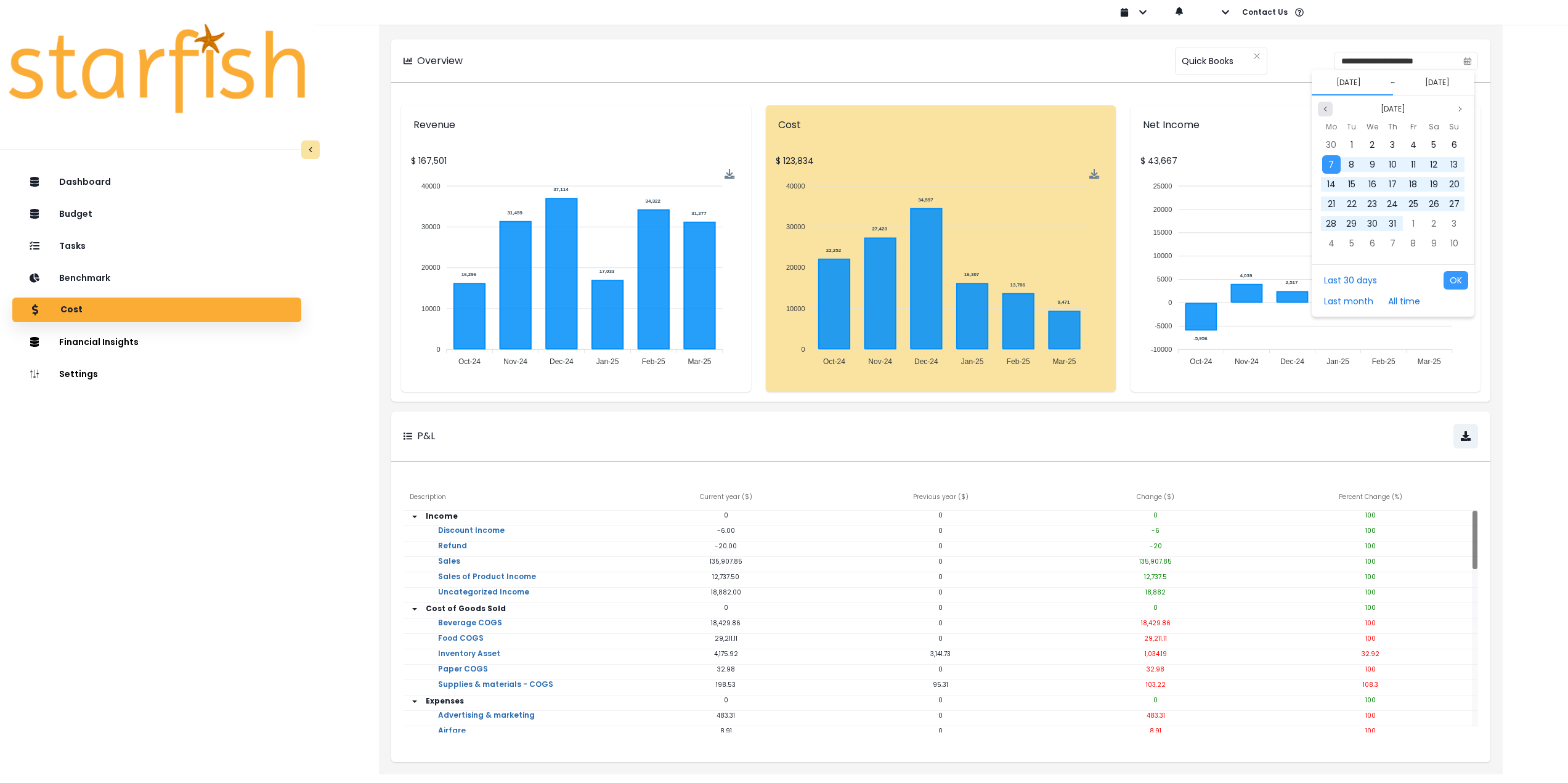
click at [1326, 103] on button "Previous month" at bounding box center [1324, 108] width 14 height 14
click at [1326, 102] on button "Previous month" at bounding box center [1324, 108] width 14 height 14
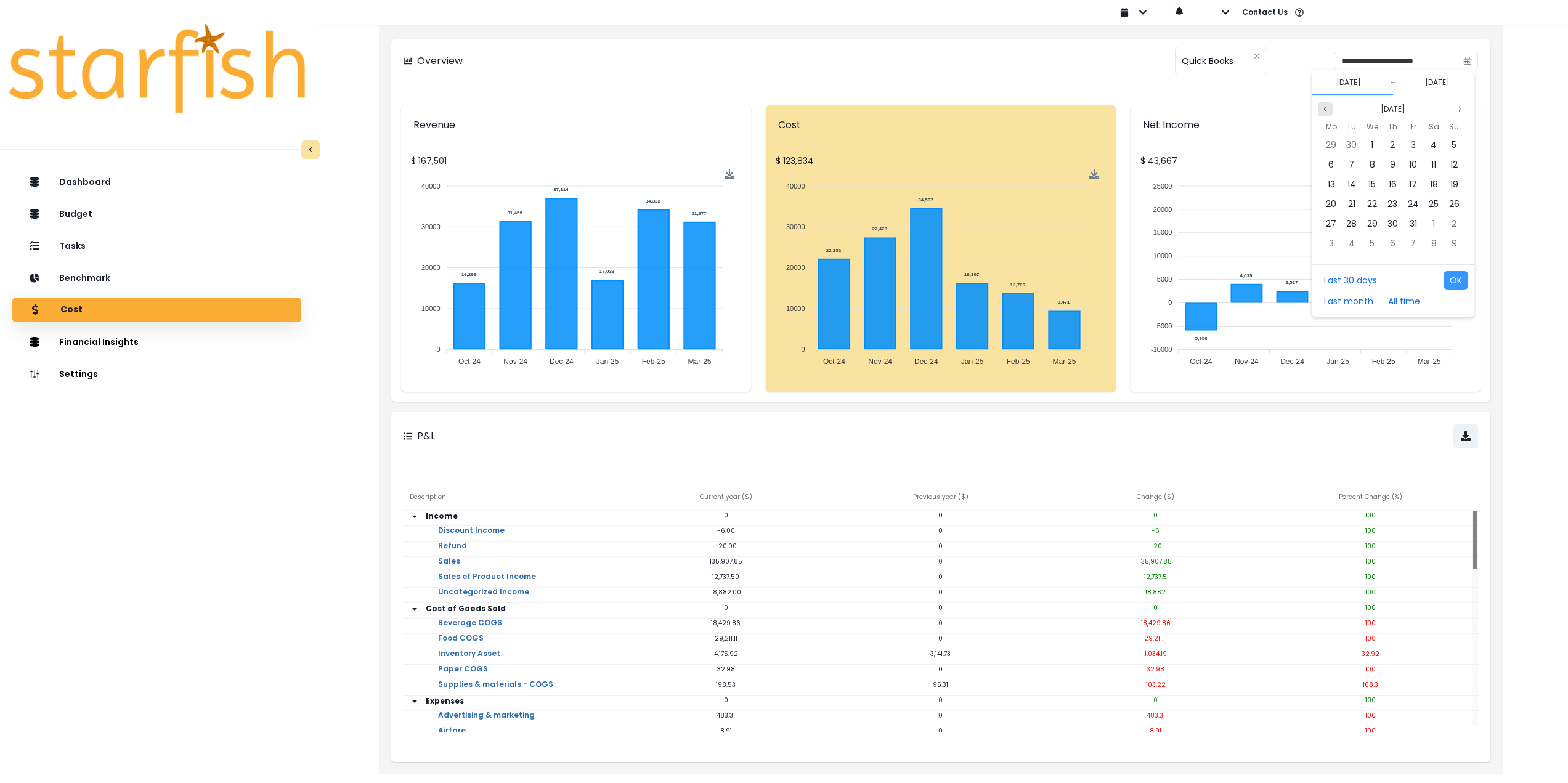
click at [1326, 102] on button "Previous month" at bounding box center [1324, 108] width 14 height 14
click at [1327, 101] on button "Previous month" at bounding box center [1324, 108] width 14 height 14
drag, startPoint x: 1461, startPoint y: 109, endPoint x: 1456, endPoint y: 115, distance: 7.8
click at [1461, 109] on icon "page next" at bounding box center [1460, 108] width 3 height 5
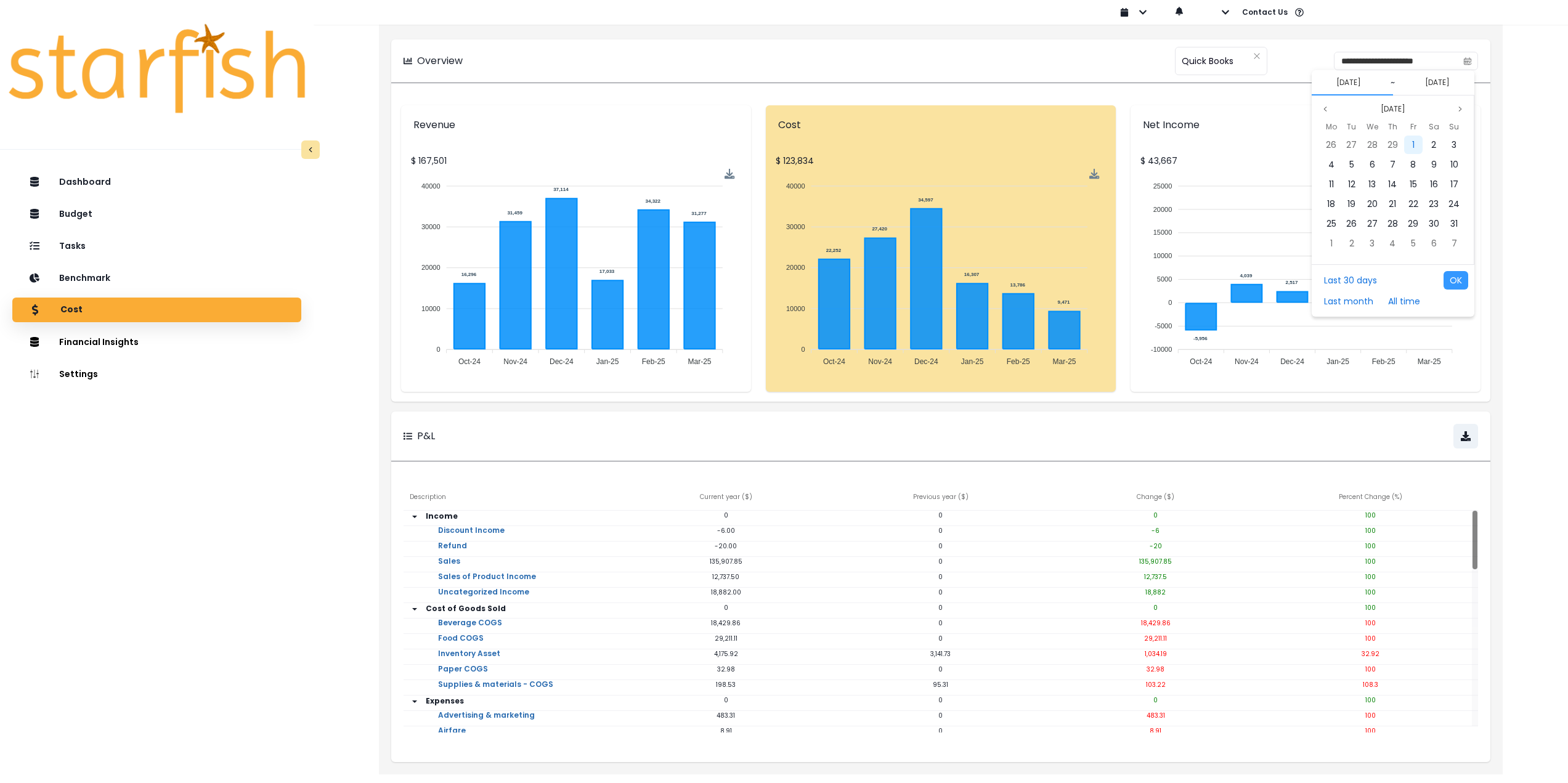
click at [1412, 147] on span "1" at bounding box center [1413, 145] width 3 height 12
click at [1322, 113] on button "Previous month" at bounding box center [1324, 108] width 14 height 14
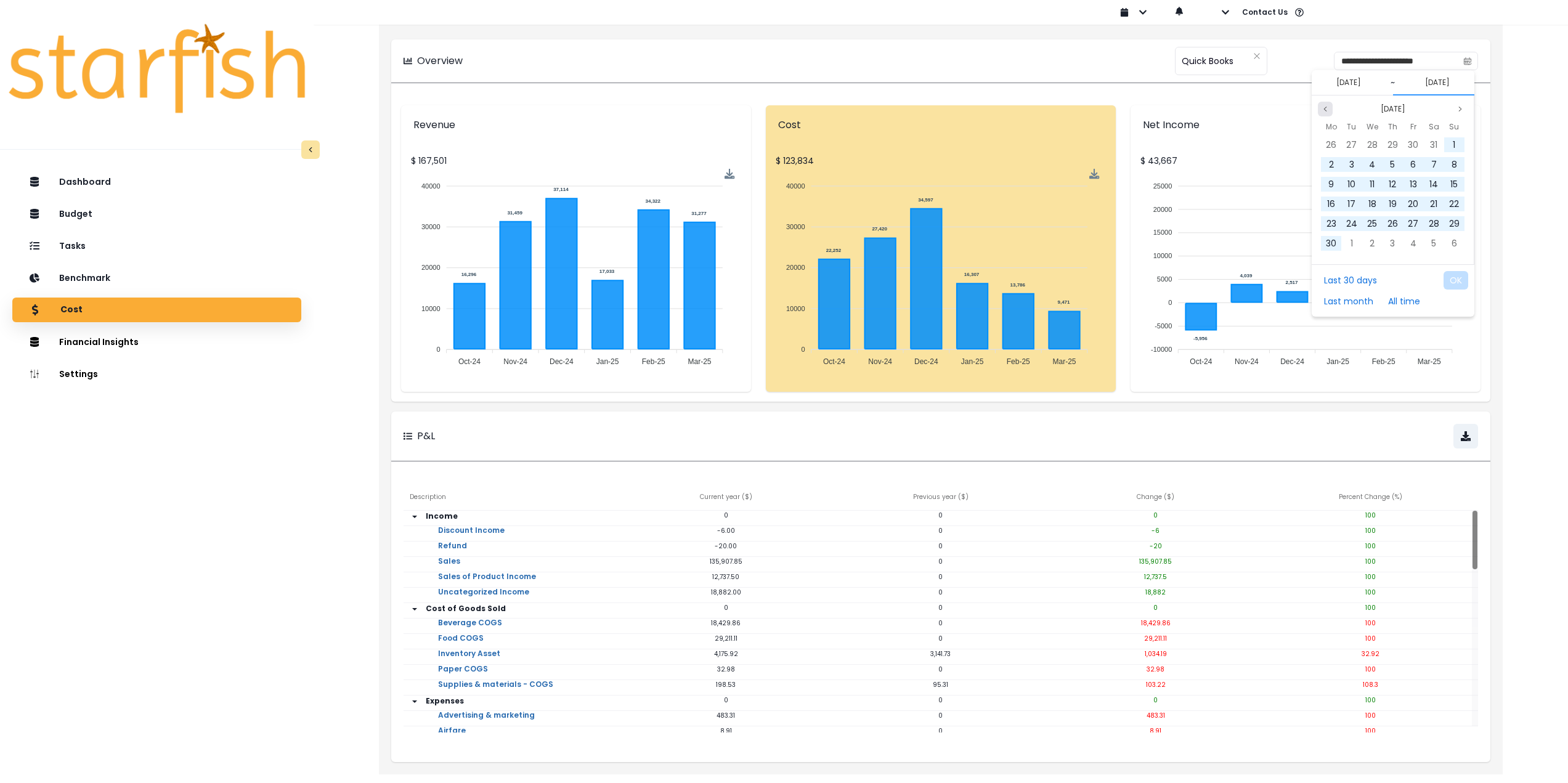
click at [1322, 113] on button "Previous month" at bounding box center [1324, 108] width 14 height 14
click at [1335, 245] on span "31" at bounding box center [1332, 243] width 8 height 12
click at [1453, 278] on button "OK" at bounding box center [1456, 280] width 25 height 18
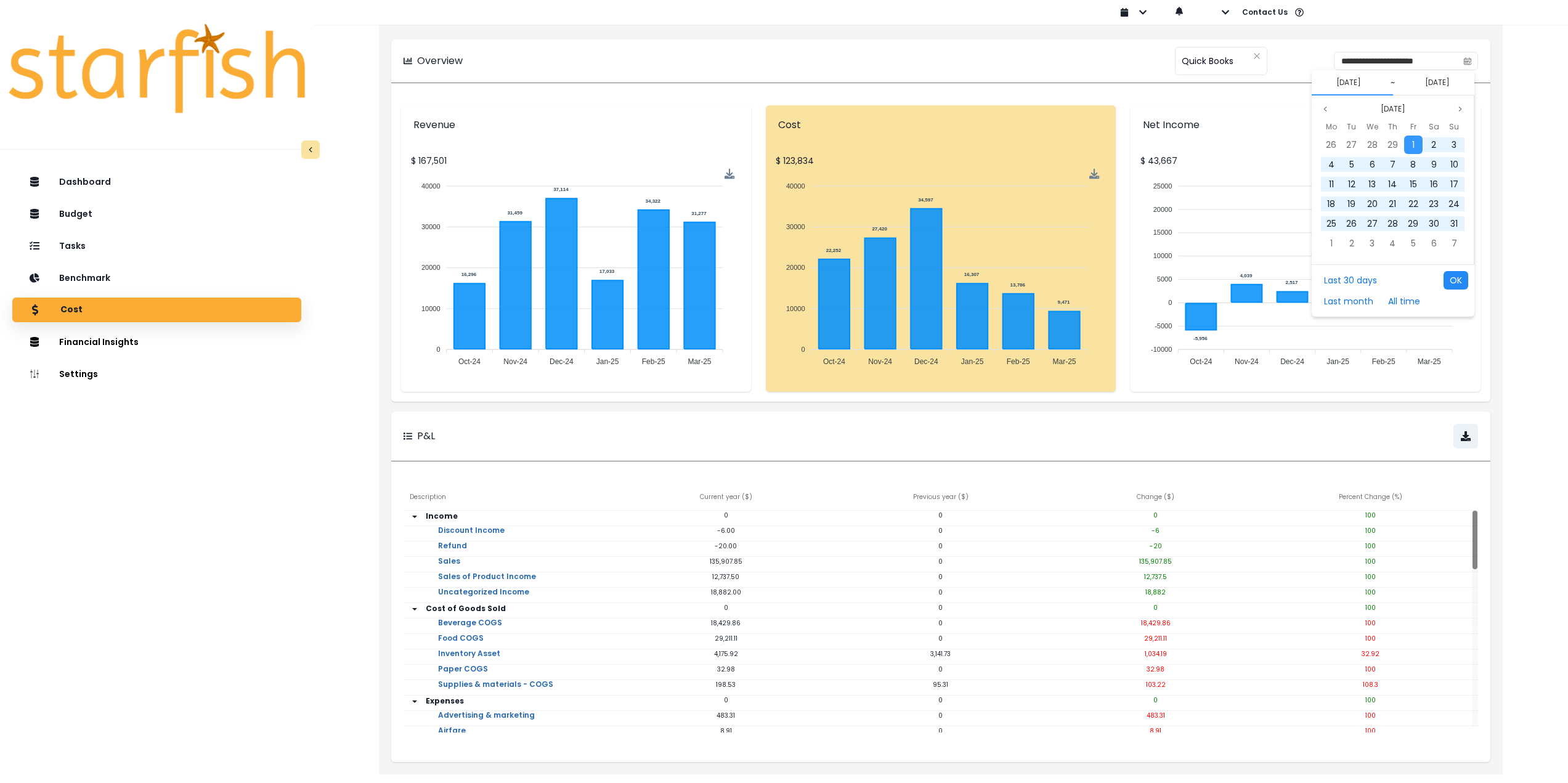
type input "**********"
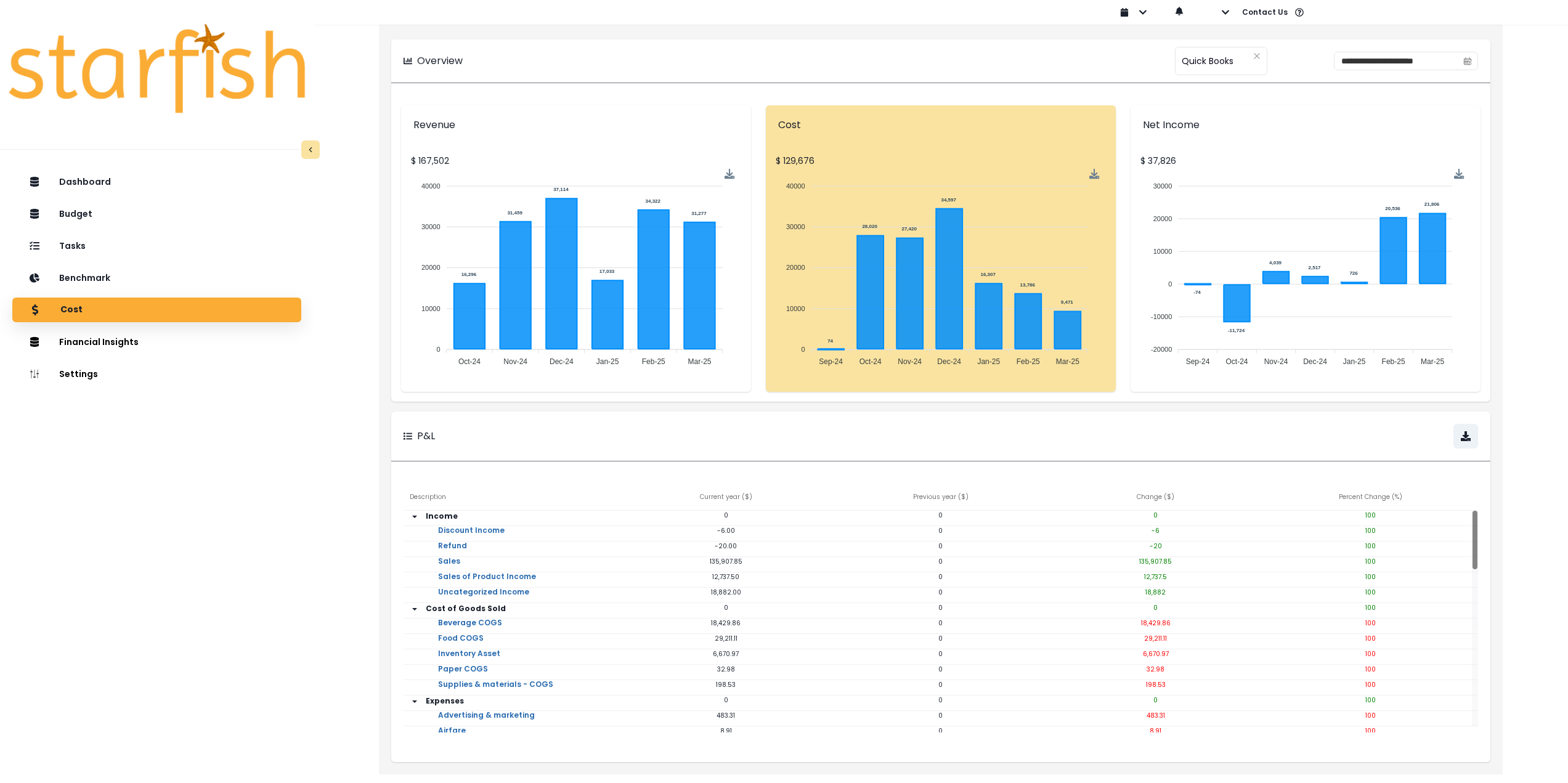
click at [603, 427] on div "P&L" at bounding box center [673, 436] width 538 height 25
click at [639, 51] on div "**********" at bounding box center [940, 60] width 1099 height 43
click at [90, 250] on div "Tasks" at bounding box center [156, 245] width 269 height 26
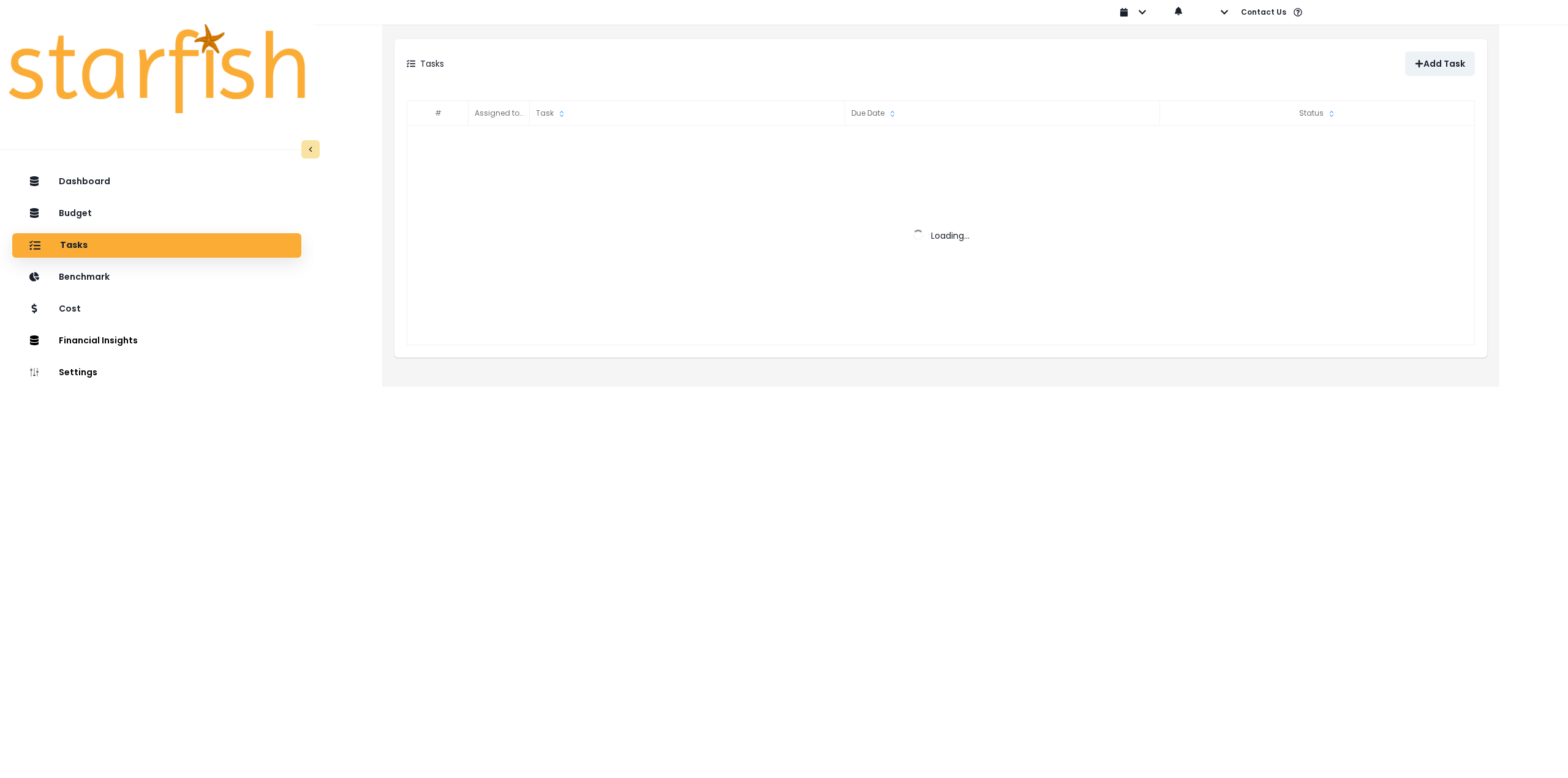
click at [615, 370] on html "Dashboard Budget Tasks Benchmark Cost Financial Insights Location Analysis Comp…" at bounding box center [784, 185] width 1568 height 370
click at [92, 304] on div "Cost" at bounding box center [156, 309] width 269 height 25
click at [93, 308] on div "Cost" at bounding box center [156, 309] width 269 height 25
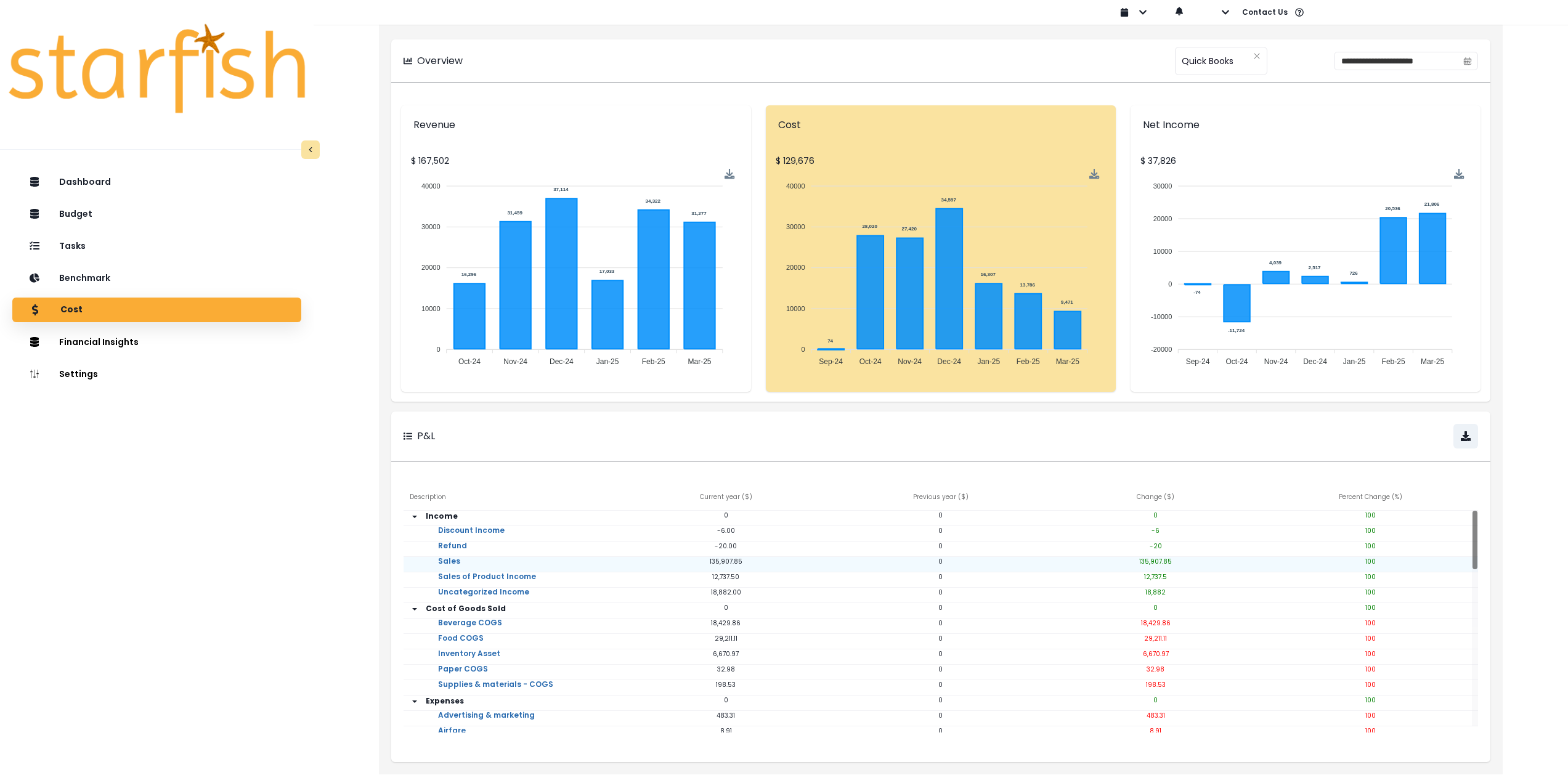
drag, startPoint x: 636, startPoint y: 600, endPoint x: 631, endPoint y: 565, distance: 35.4
click at [635, 600] on div "18,882.00" at bounding box center [725, 595] width 215 height 15
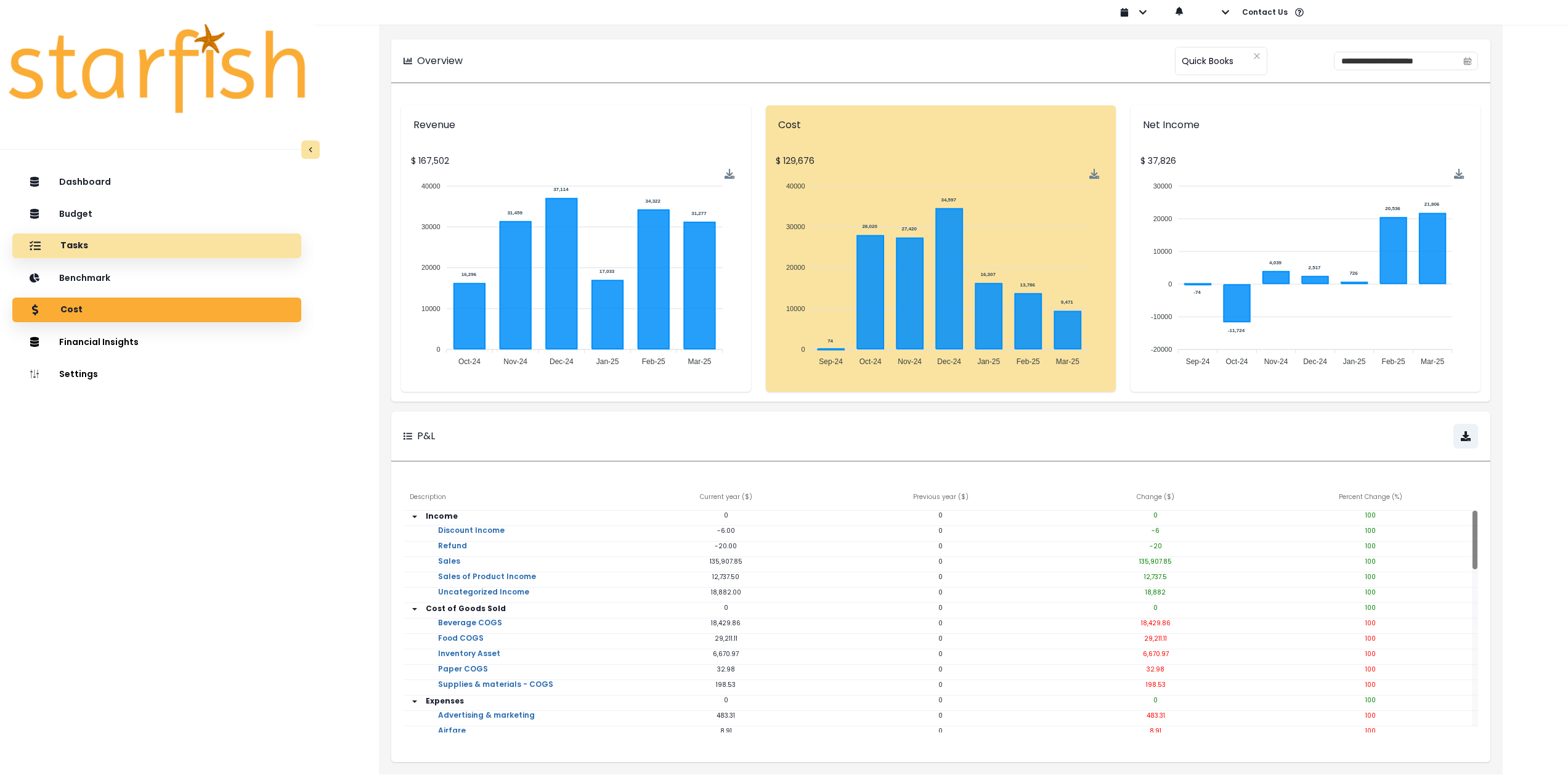
click at [129, 257] on div "Tasks" at bounding box center [156, 245] width 269 height 26
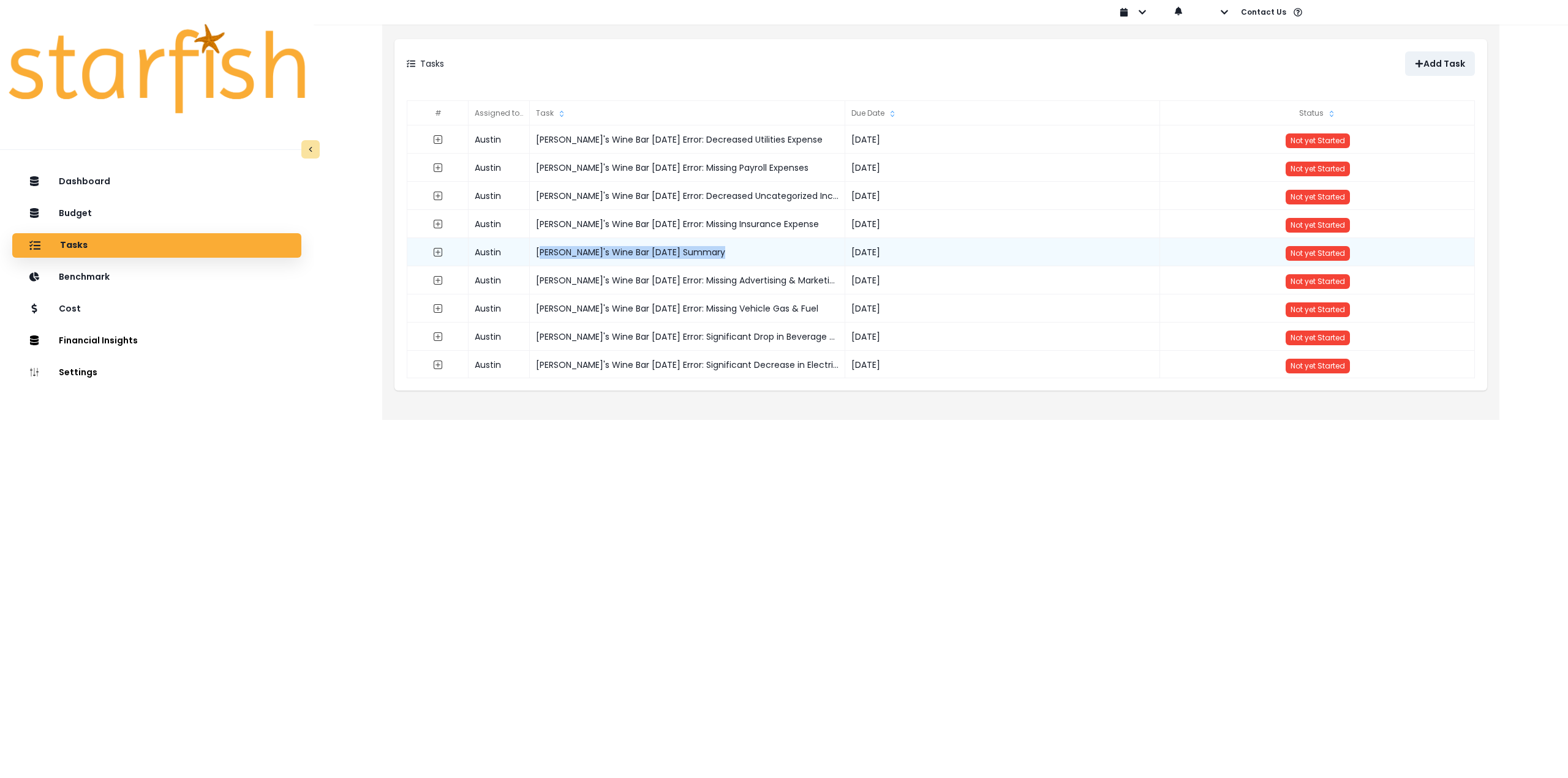
drag, startPoint x: 735, startPoint y: 254, endPoint x: 536, endPoint y: 255, distance: 199.0
click at [536, 255] on div "Buddy's Wine Bar February 2025 Summary" at bounding box center [688, 252] width 316 height 29
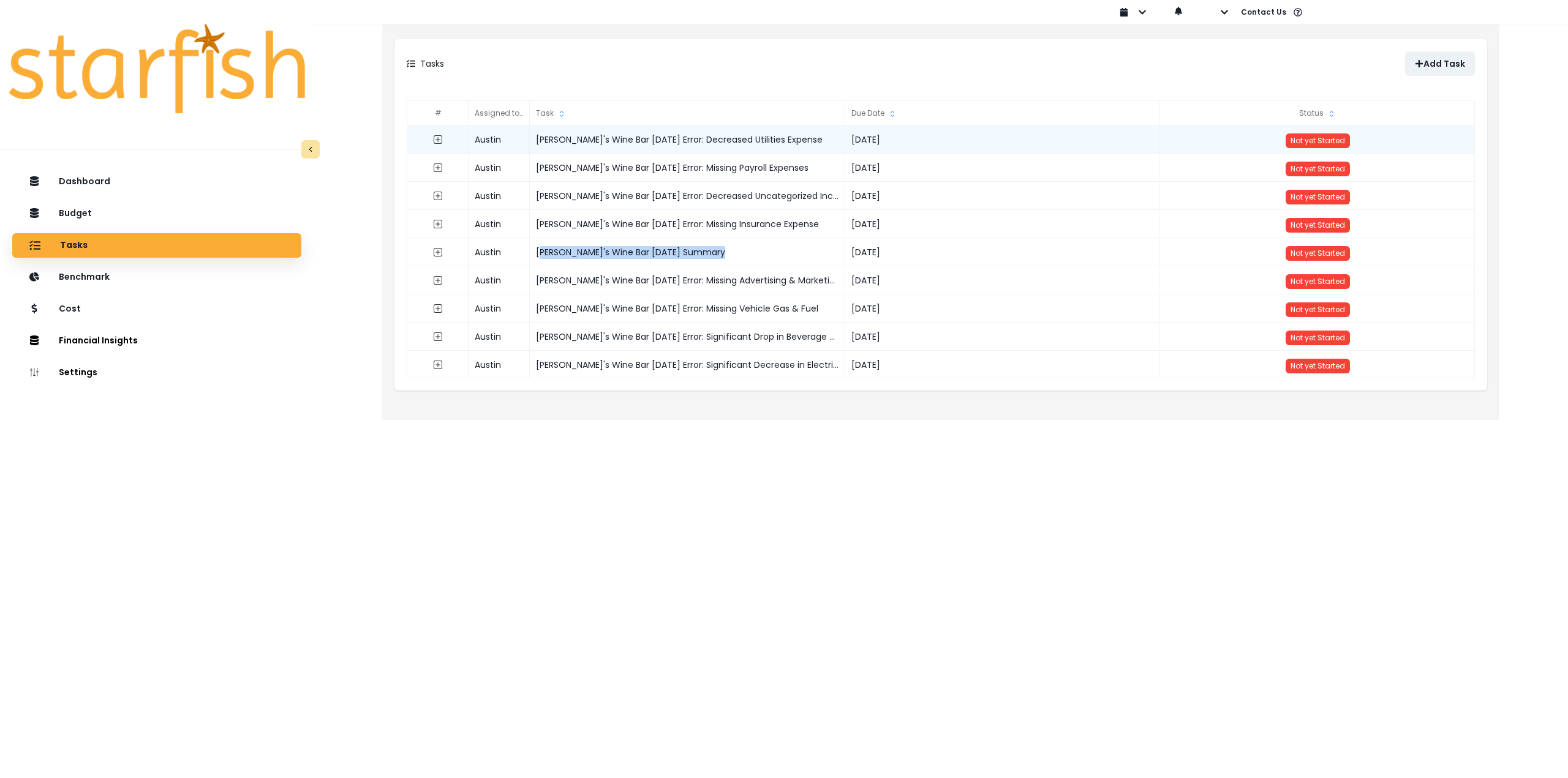
copy div "Buddy's Wine Bar February 2025 Summary"
click at [1430, 62] on p "Add Task" at bounding box center [1444, 64] width 42 height 10
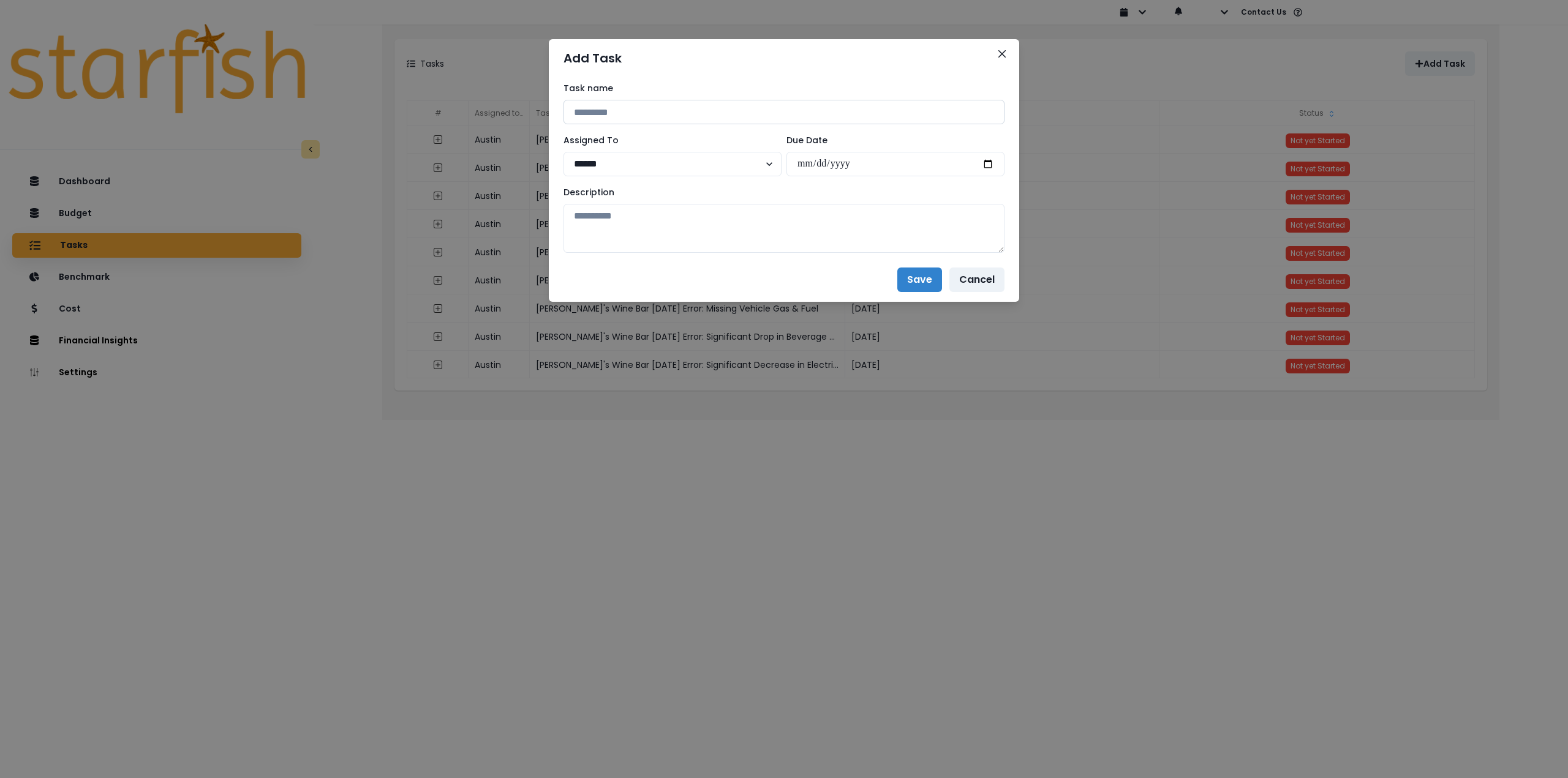
click at [680, 106] on input at bounding box center [784, 112] width 441 height 25
paste input "**********"
click at [676, 114] on input "**********" at bounding box center [784, 112] width 441 height 25
type input "**********"
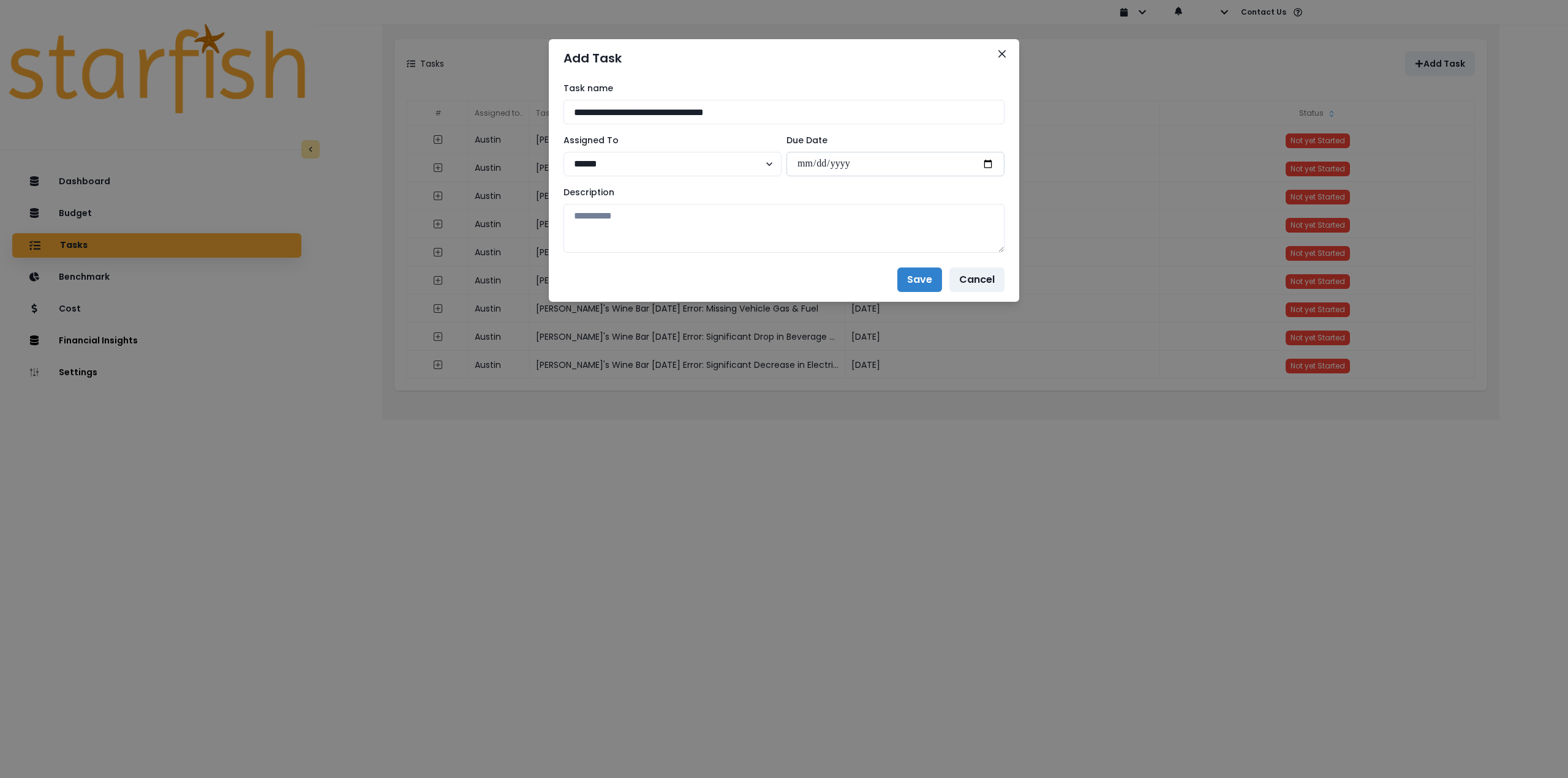
click at [984, 163] on input "date" at bounding box center [895, 165] width 218 height 25
type input "**********"
click at [840, 242] on textarea at bounding box center [784, 228] width 441 height 49
click at [626, 223] on textarea at bounding box center [784, 228] width 441 height 49
paste textarea "**********"
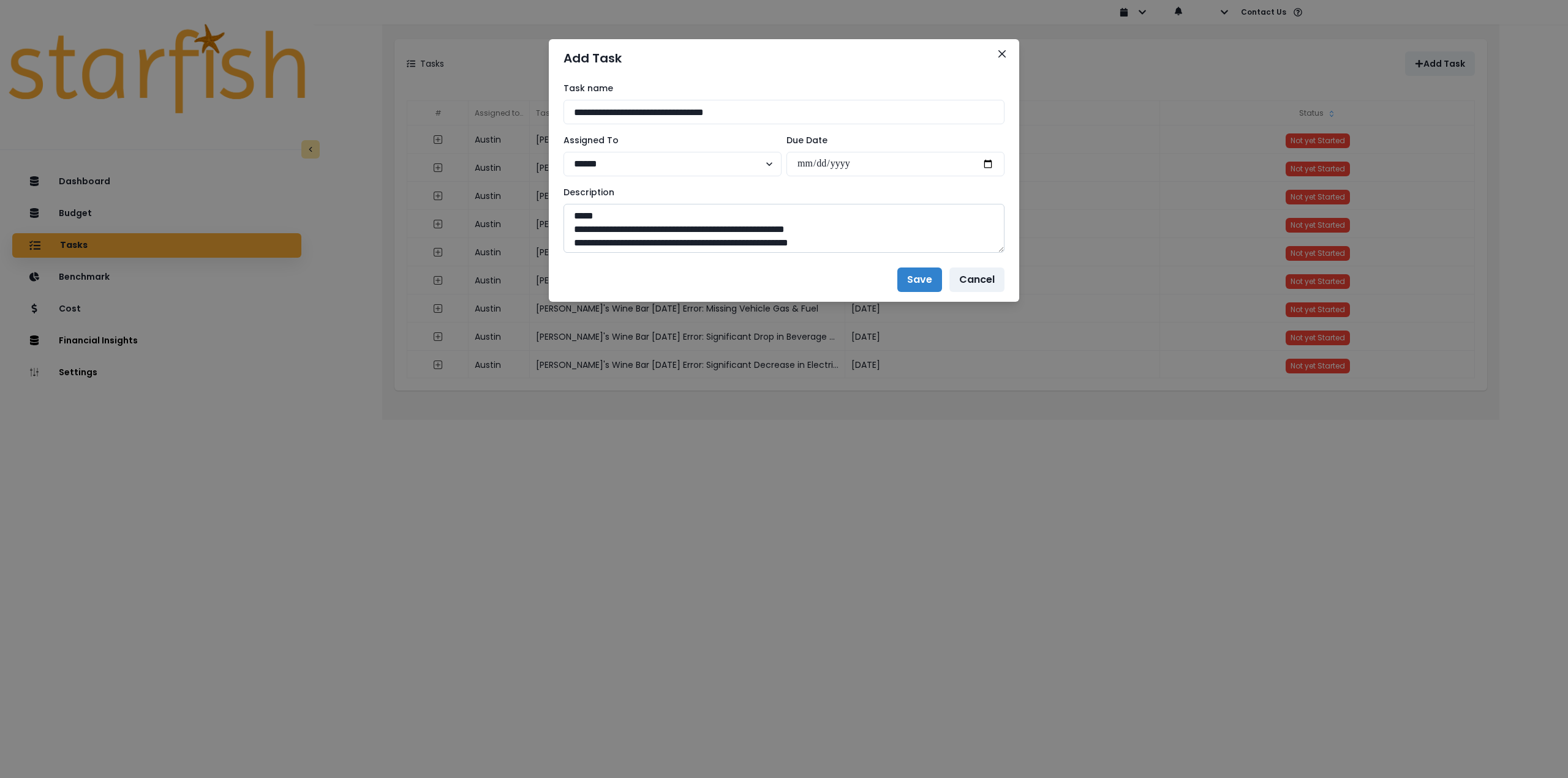
scroll to position [779, 0]
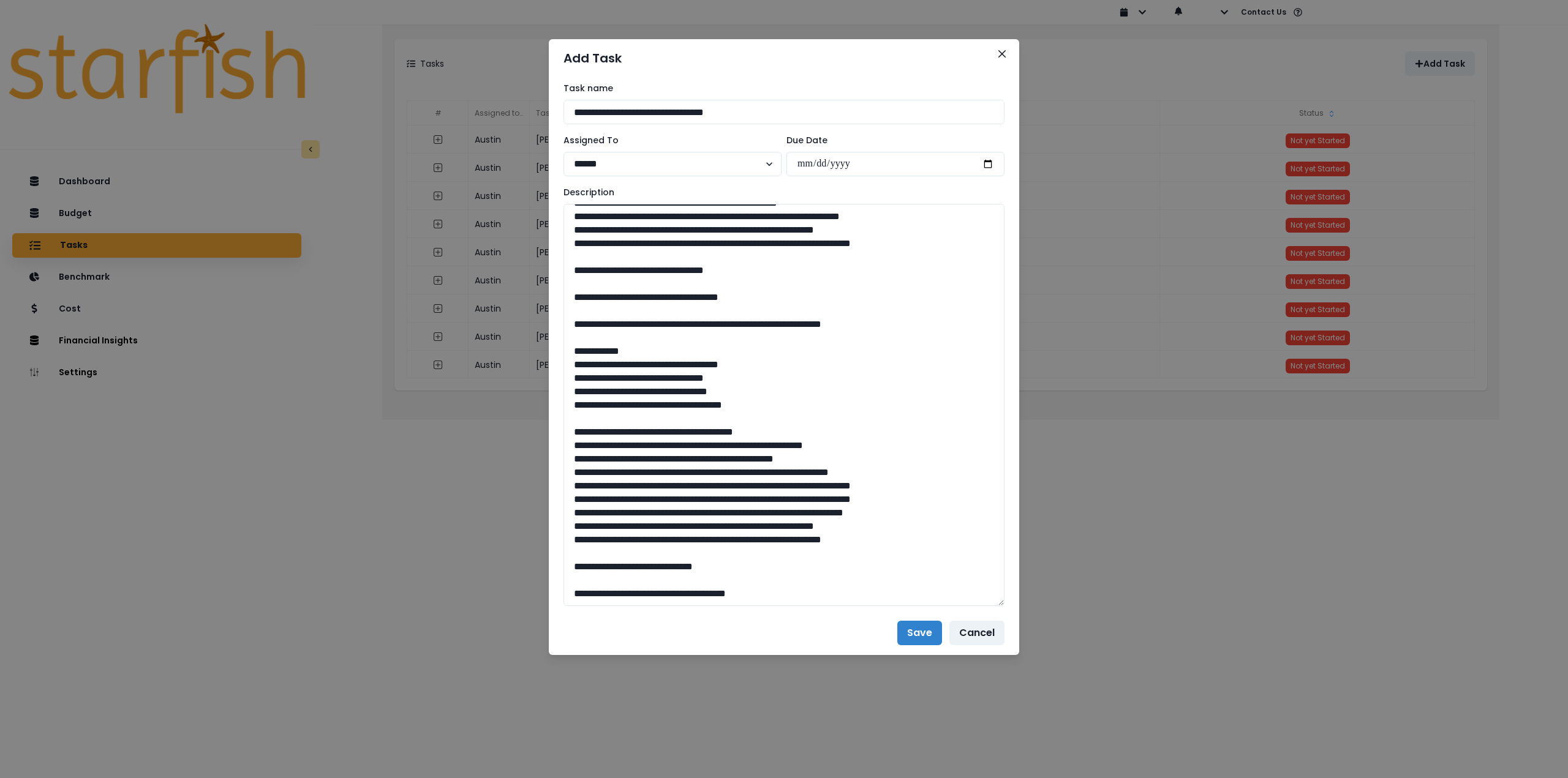
drag, startPoint x: 997, startPoint y: 245, endPoint x: 1006, endPoint y: 598, distance: 353.1
click at [1006, 598] on div "**********" at bounding box center [784, 344] width 471 height 535
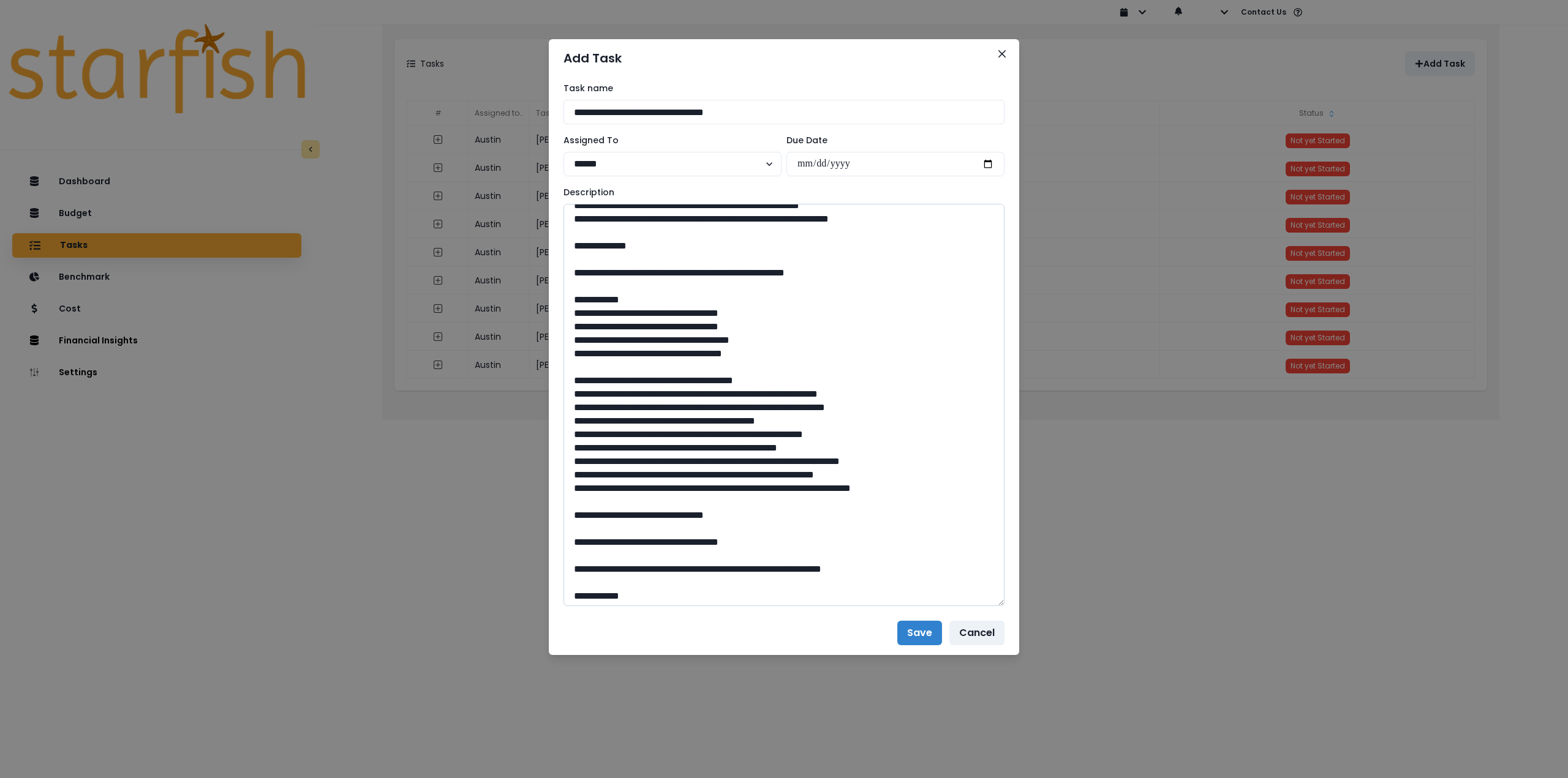
scroll to position [0, 0]
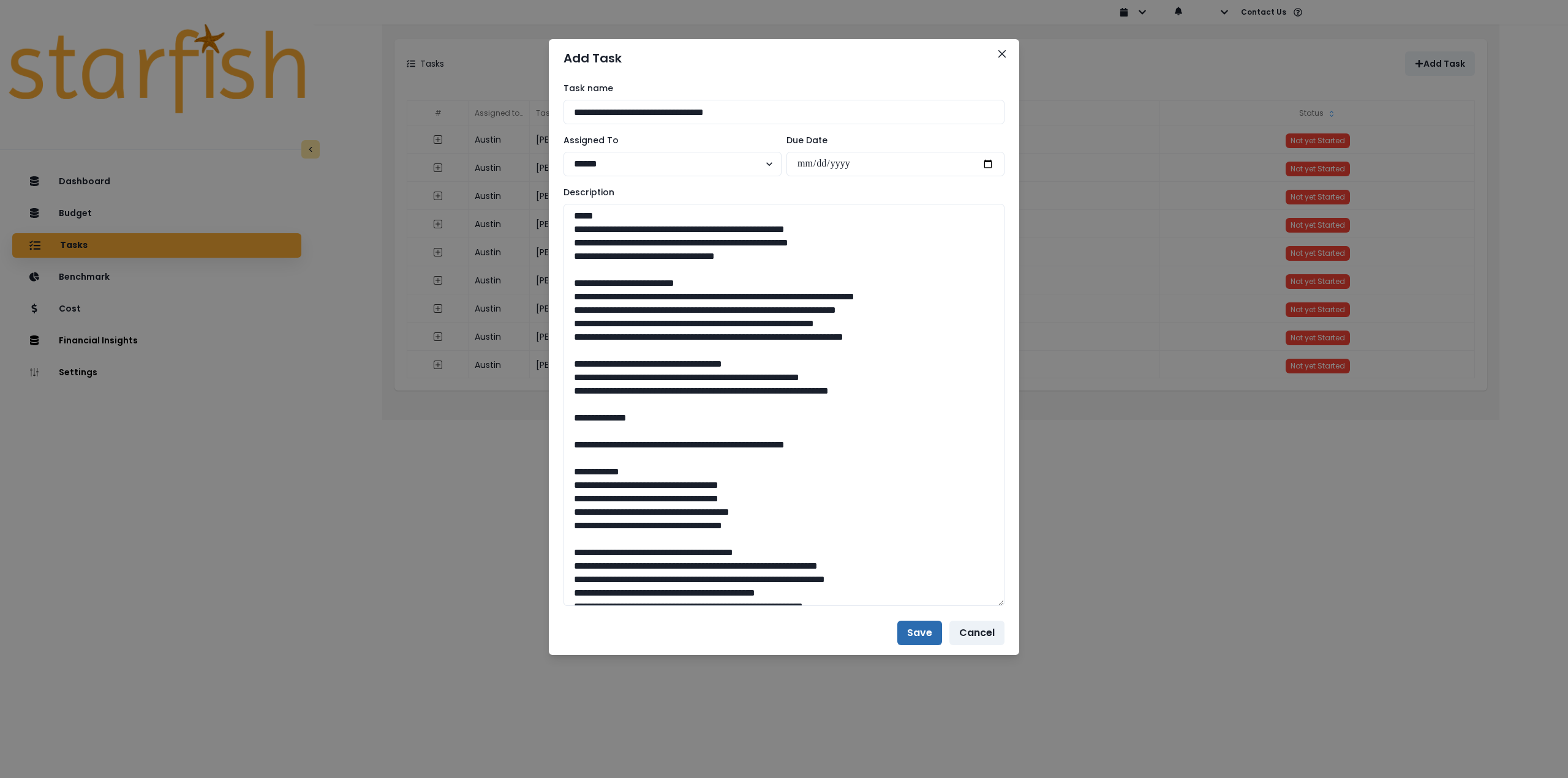
type textarea "**********"
click at [922, 634] on button "Save" at bounding box center [919, 633] width 45 height 25
